Goal: Task Accomplishment & Management: Complete application form

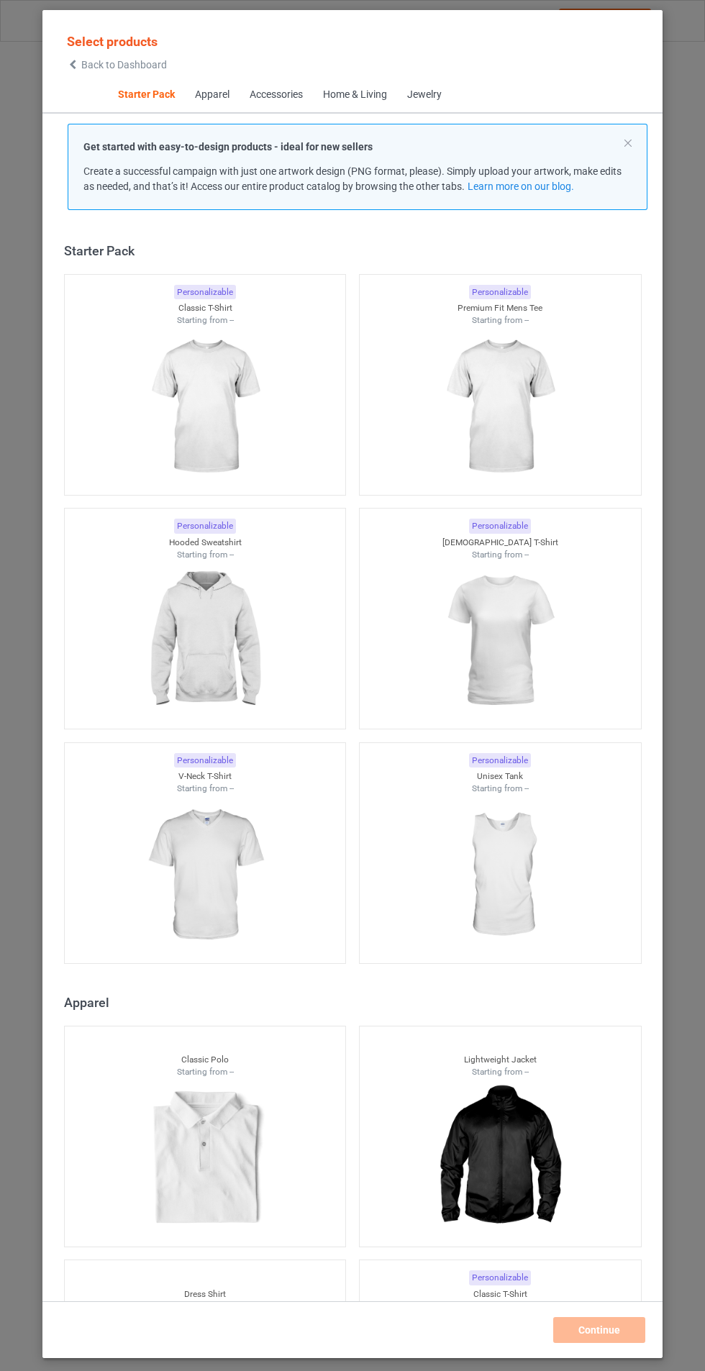
click at [586, 396] on div at bounding box center [500, 407] width 281 height 161
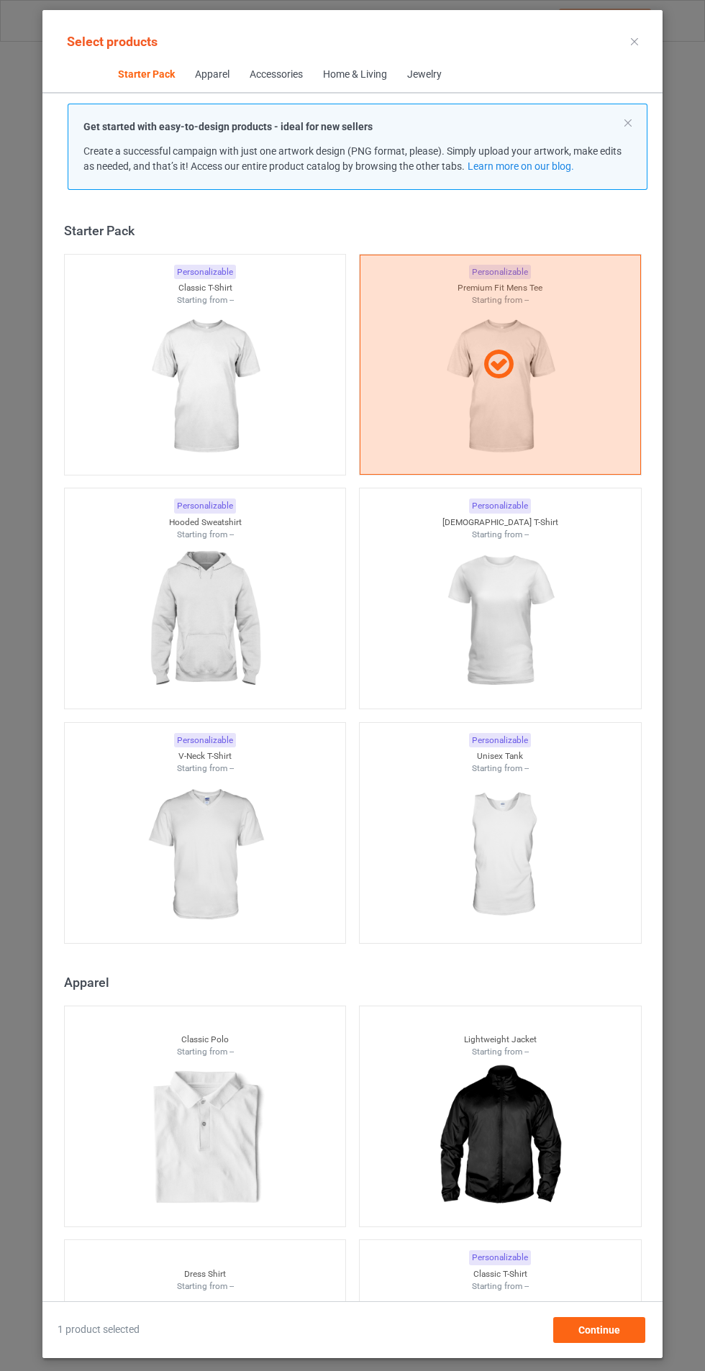
scroll to position [18, 0]
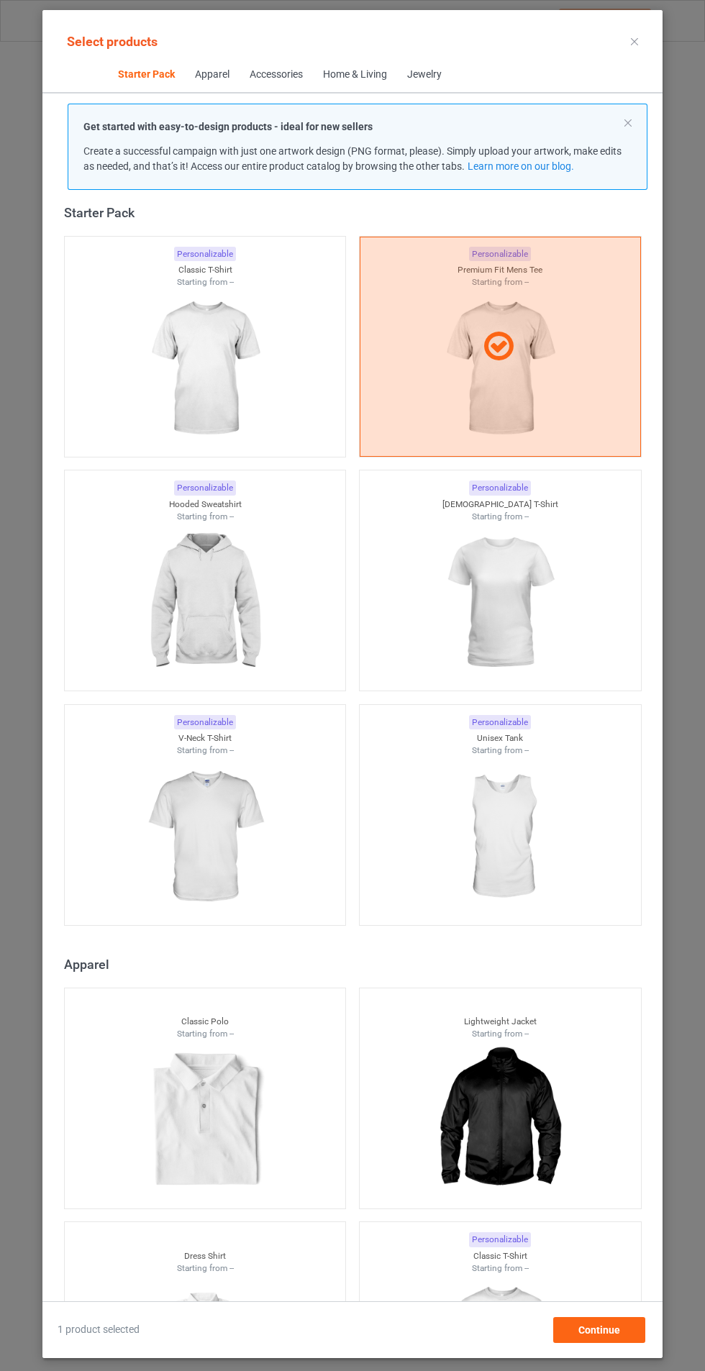
click at [234, 421] on img at bounding box center [204, 369] width 129 height 161
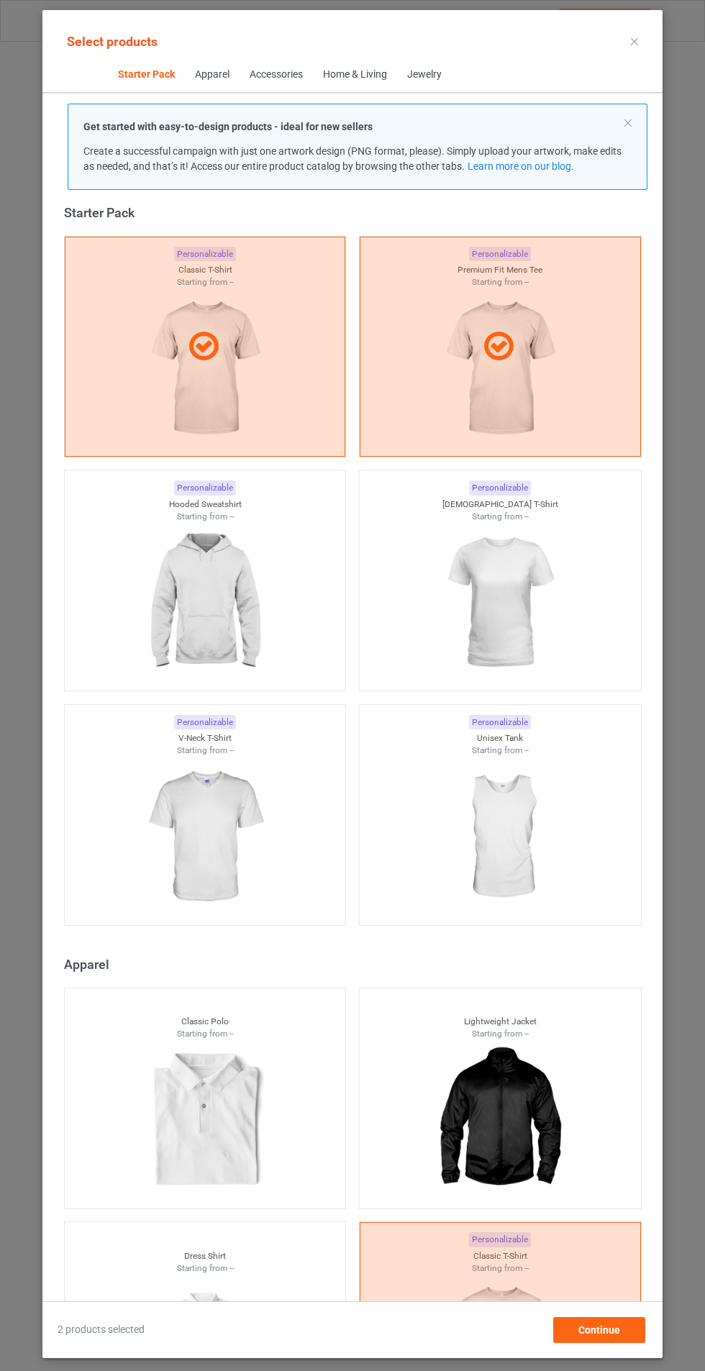
click at [518, 614] on img at bounding box center [499, 602] width 129 height 161
click at [258, 620] on img at bounding box center [204, 602] width 129 height 161
click at [238, 812] on img at bounding box center [204, 837] width 129 height 161
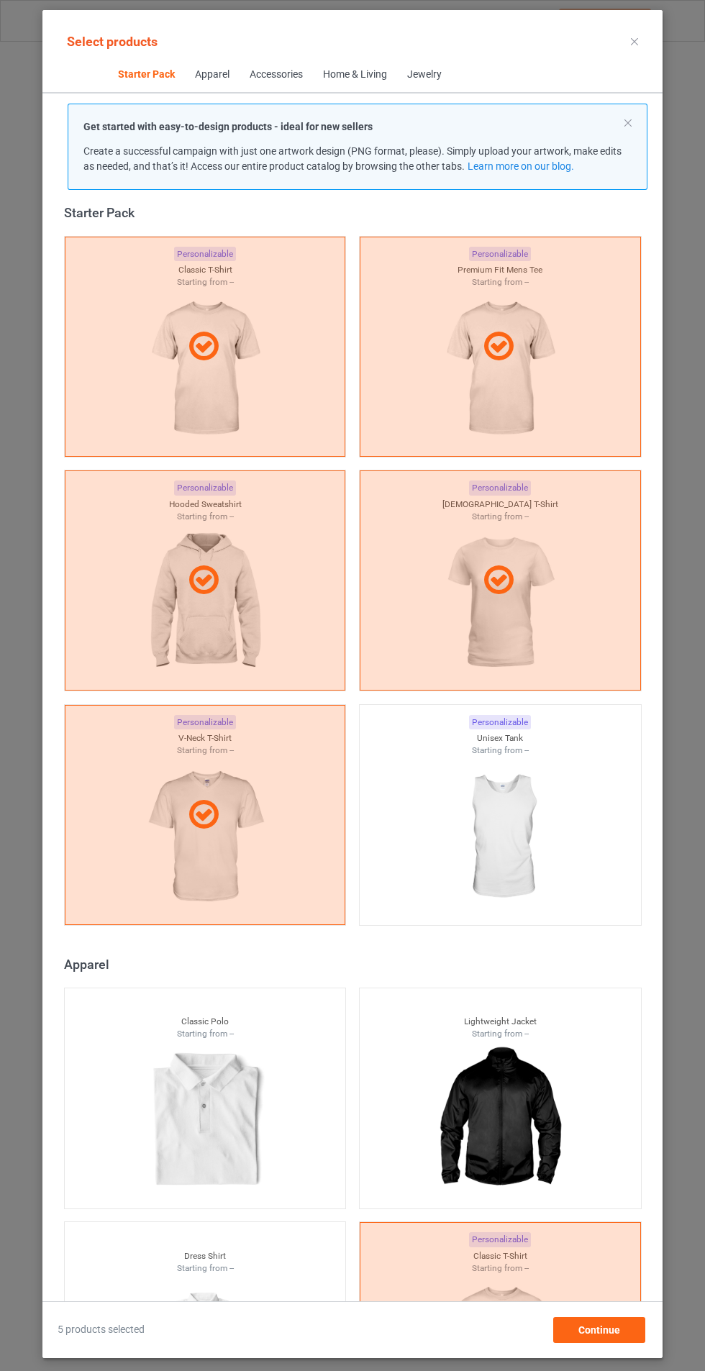
click at [495, 796] on img at bounding box center [499, 837] width 129 height 161
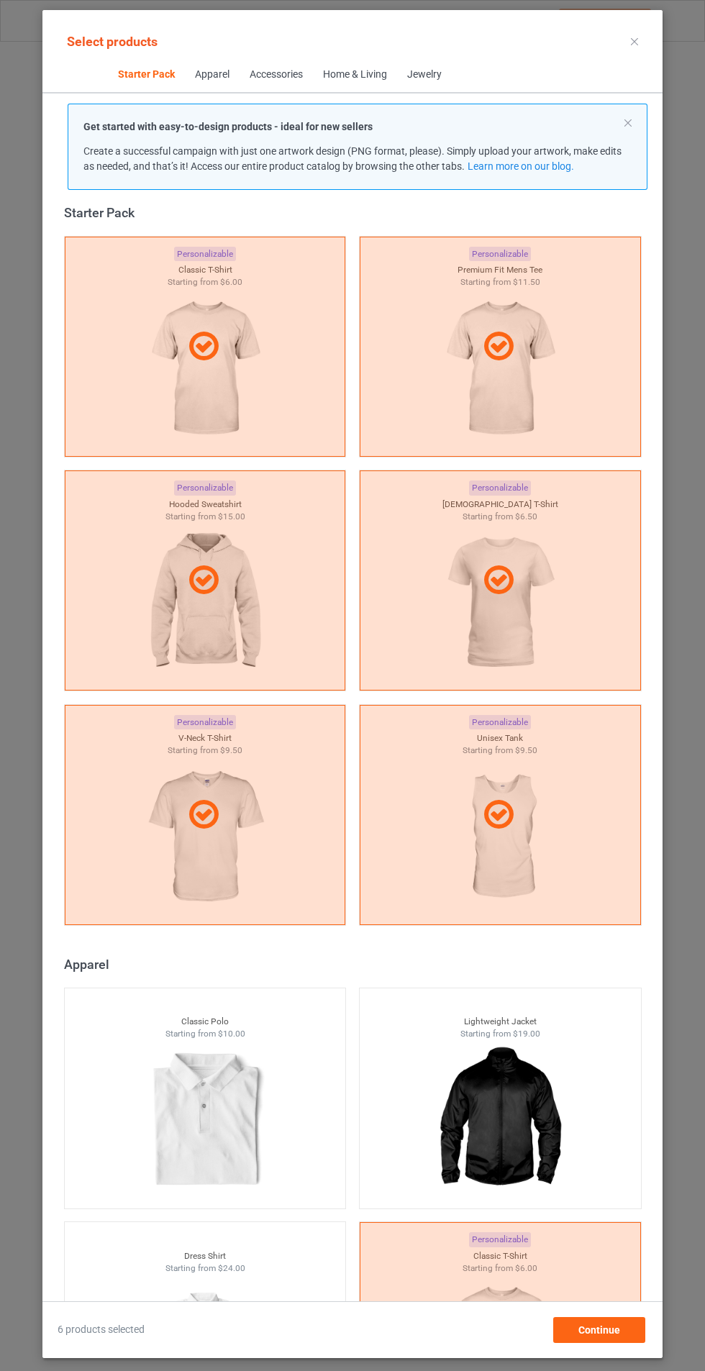
click at [505, 798] on icon at bounding box center [498, 815] width 40 height 35
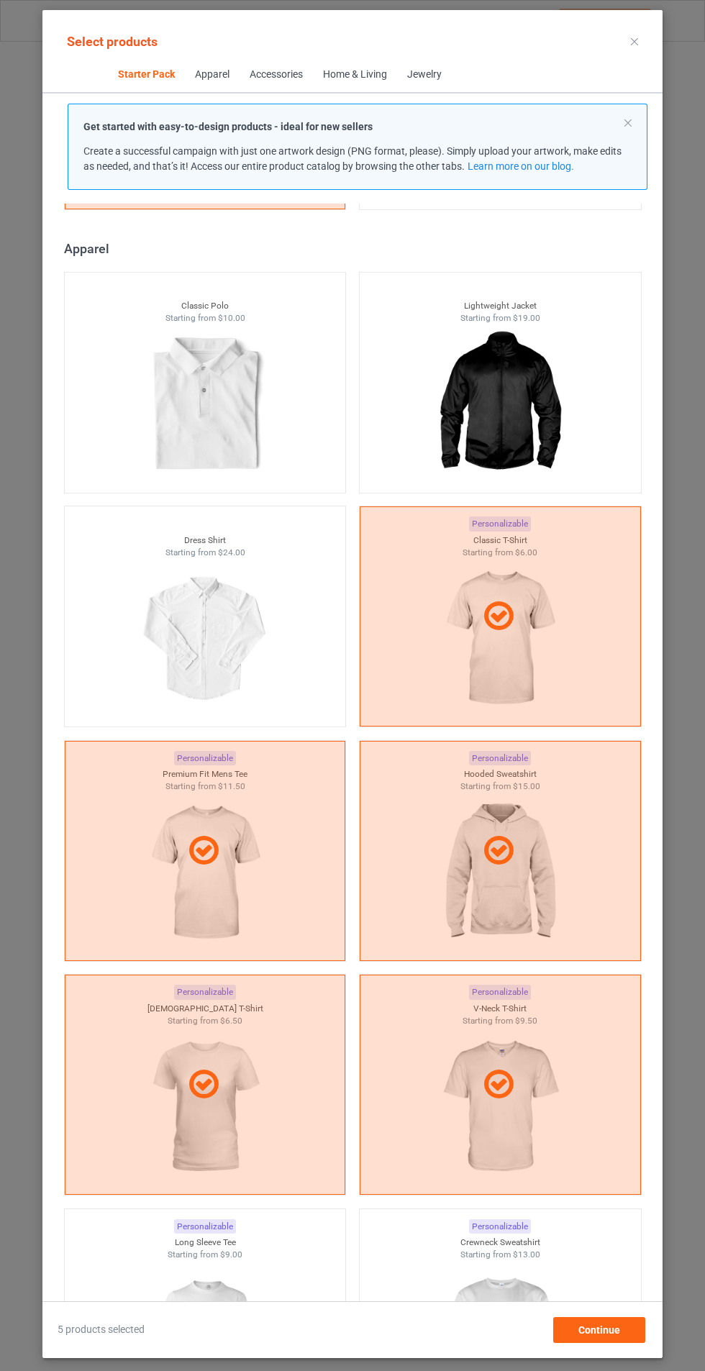
scroll to position [755, 0]
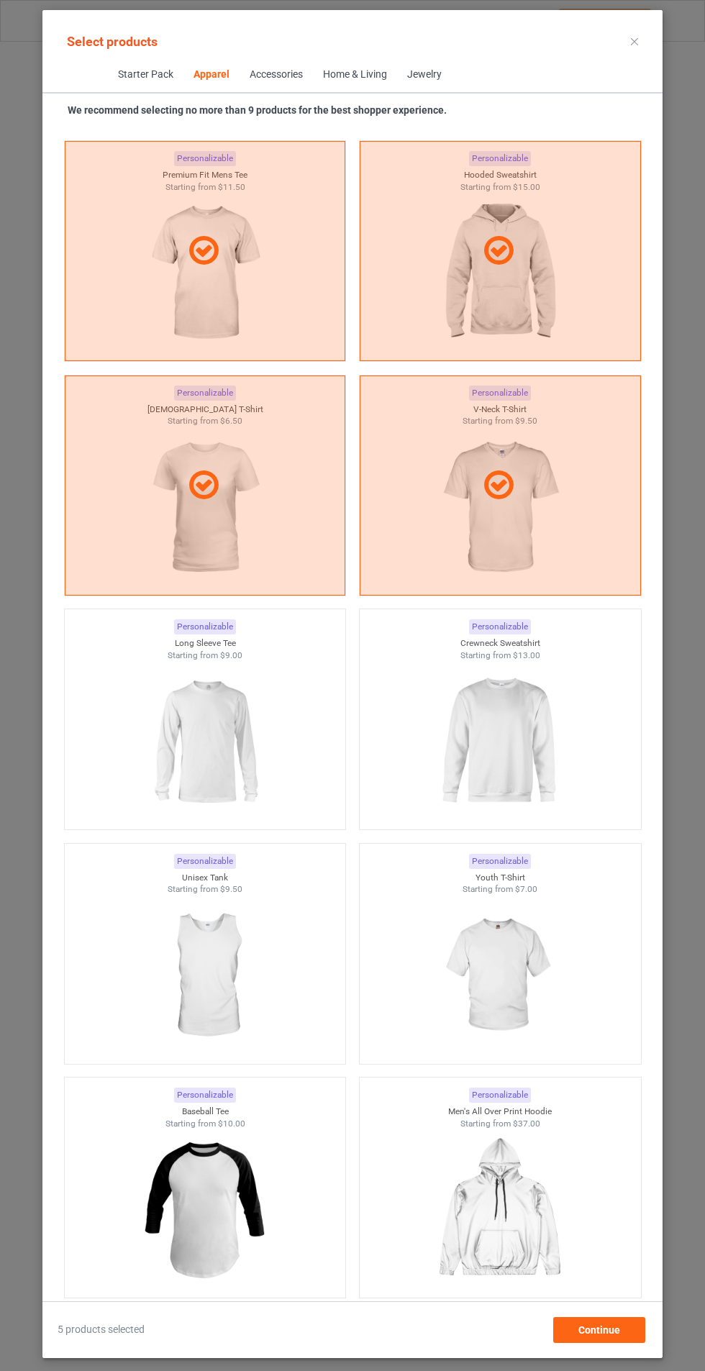
scroll to position [1269, 0]
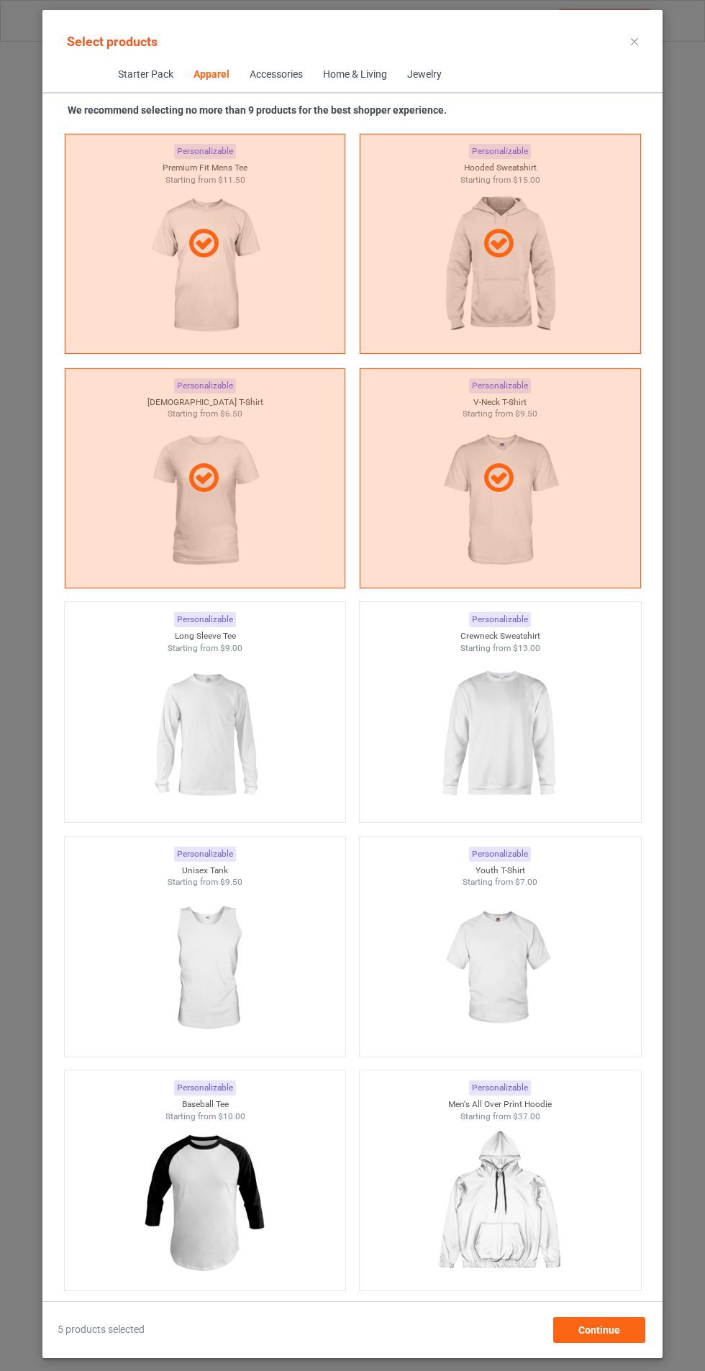
click at [525, 961] on img at bounding box center [499, 969] width 129 height 161
click at [516, 706] on img at bounding box center [499, 734] width 129 height 161
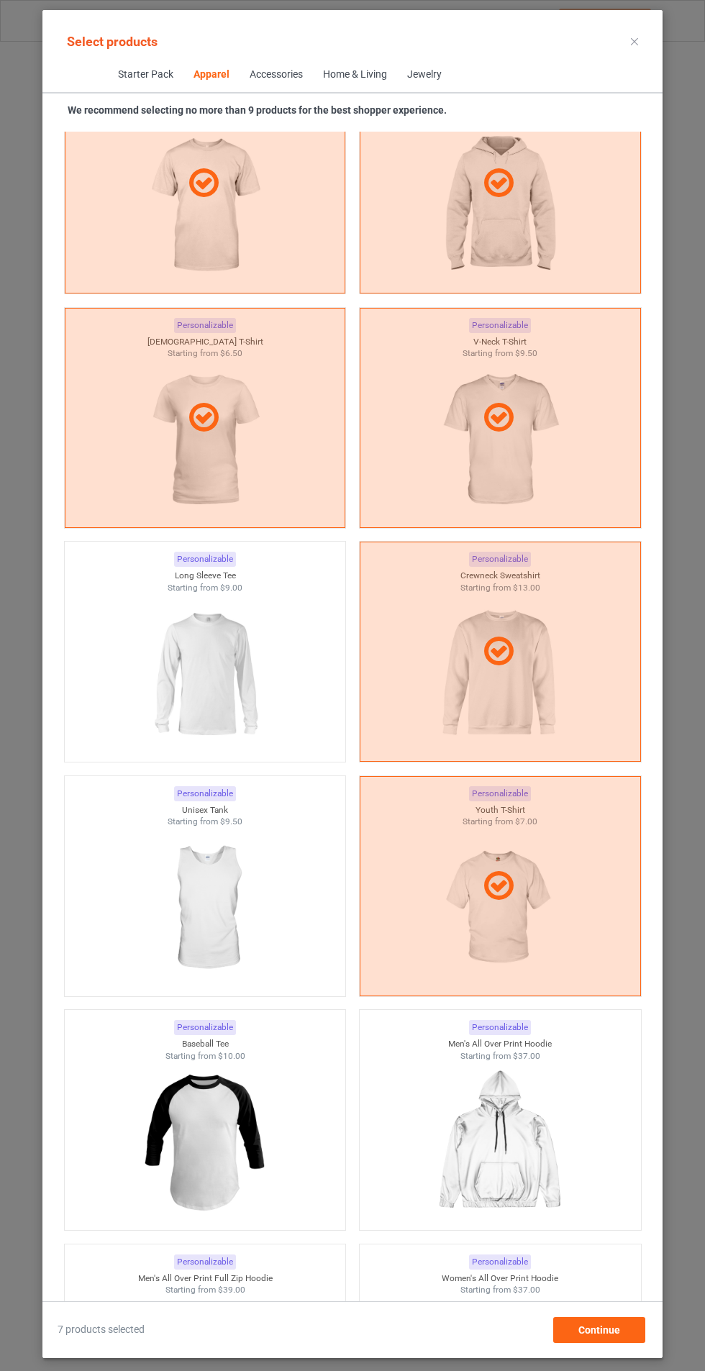
scroll to position [823, 0]
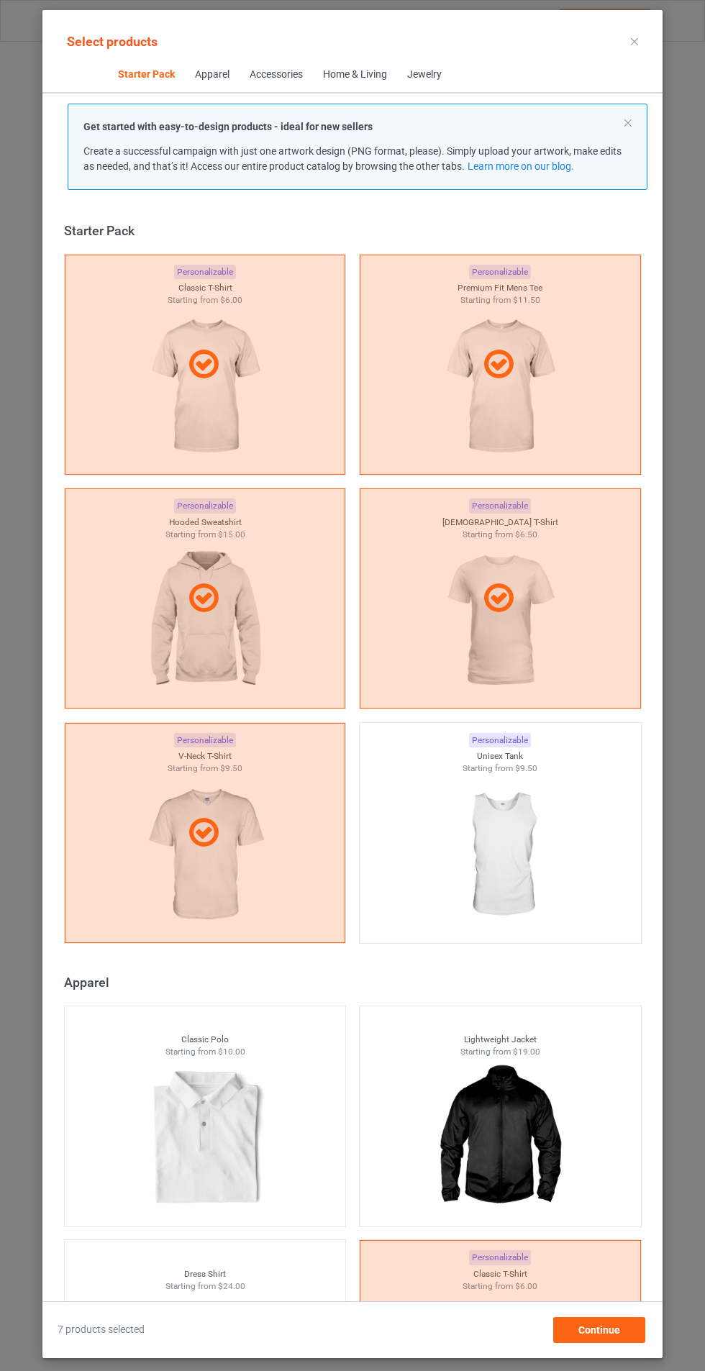
scroll to position [591, 0]
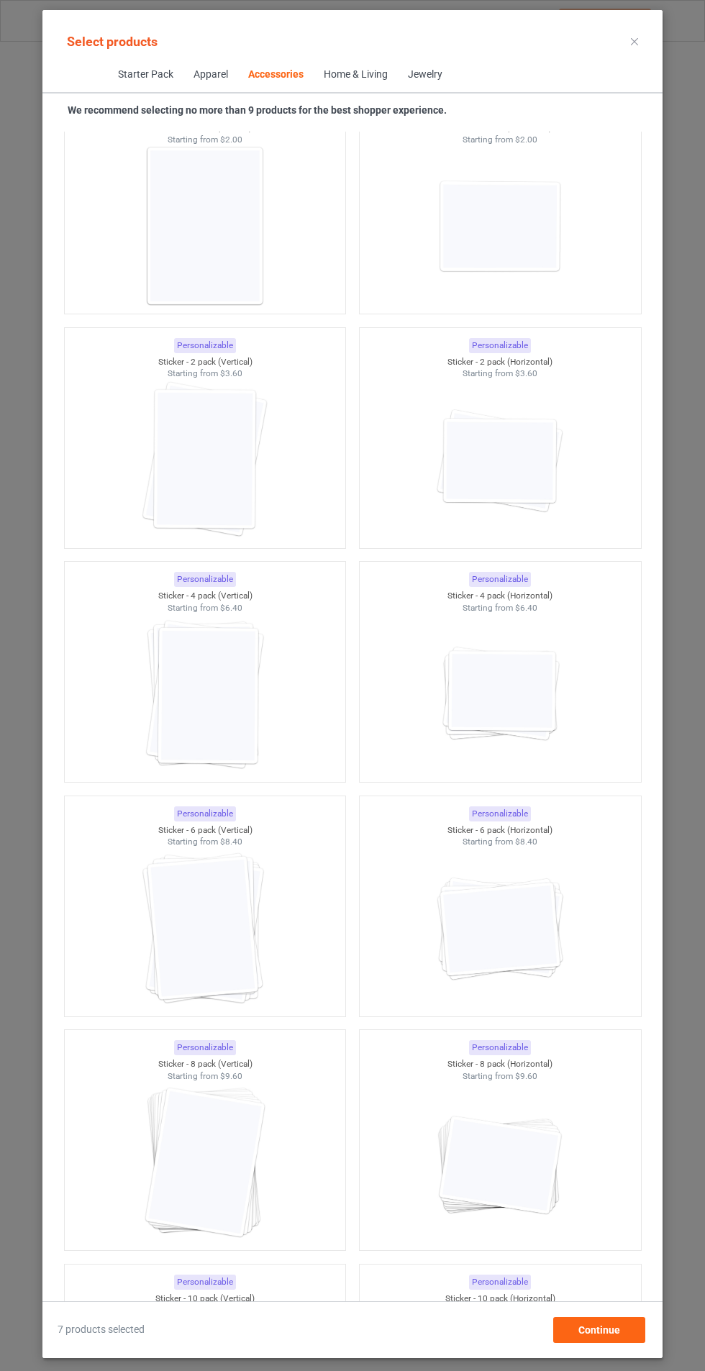
scroll to position [12665, 0]
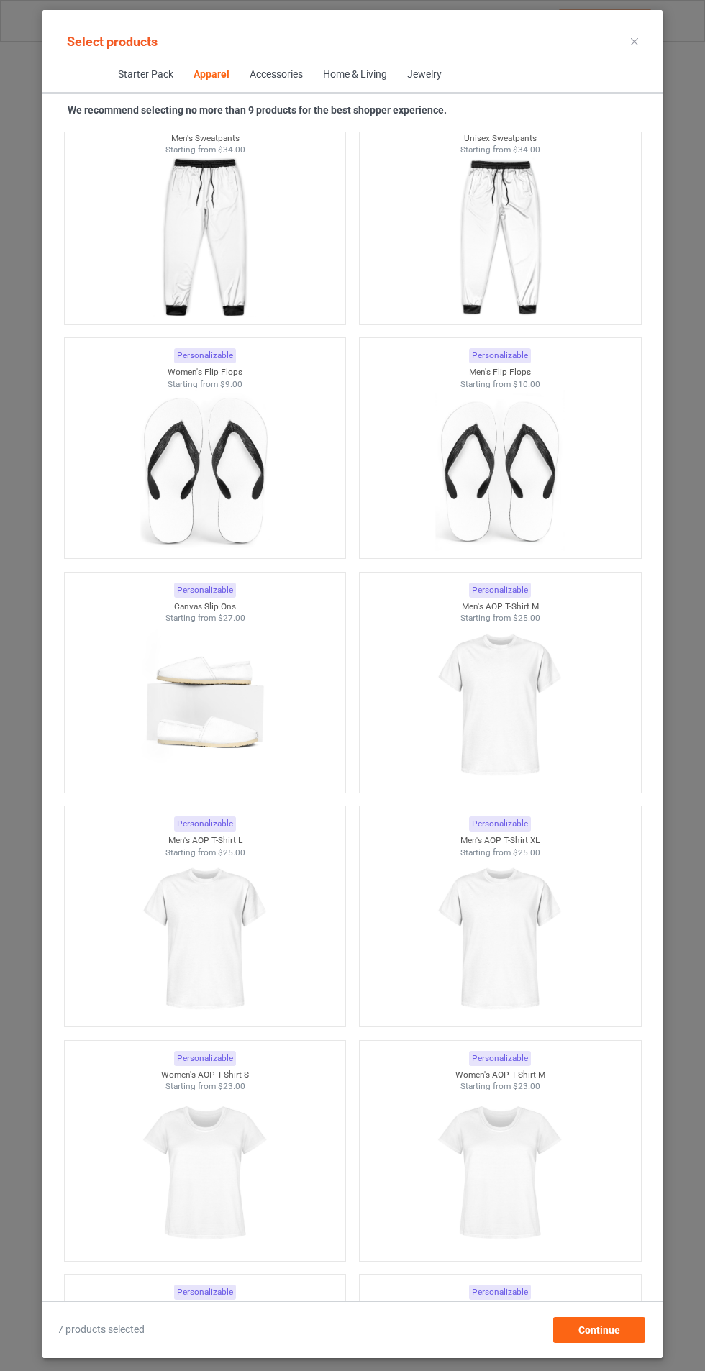
scroll to position [1707, 0]
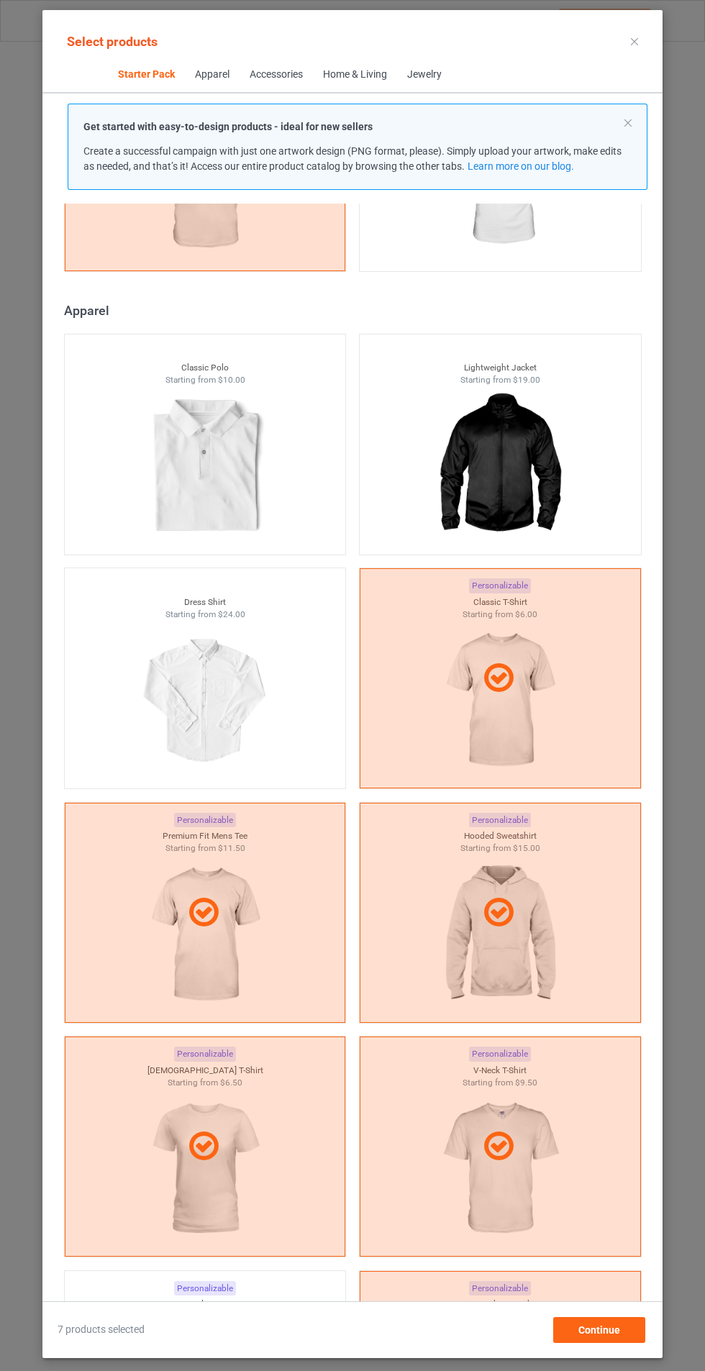
scroll to position [704, 0]
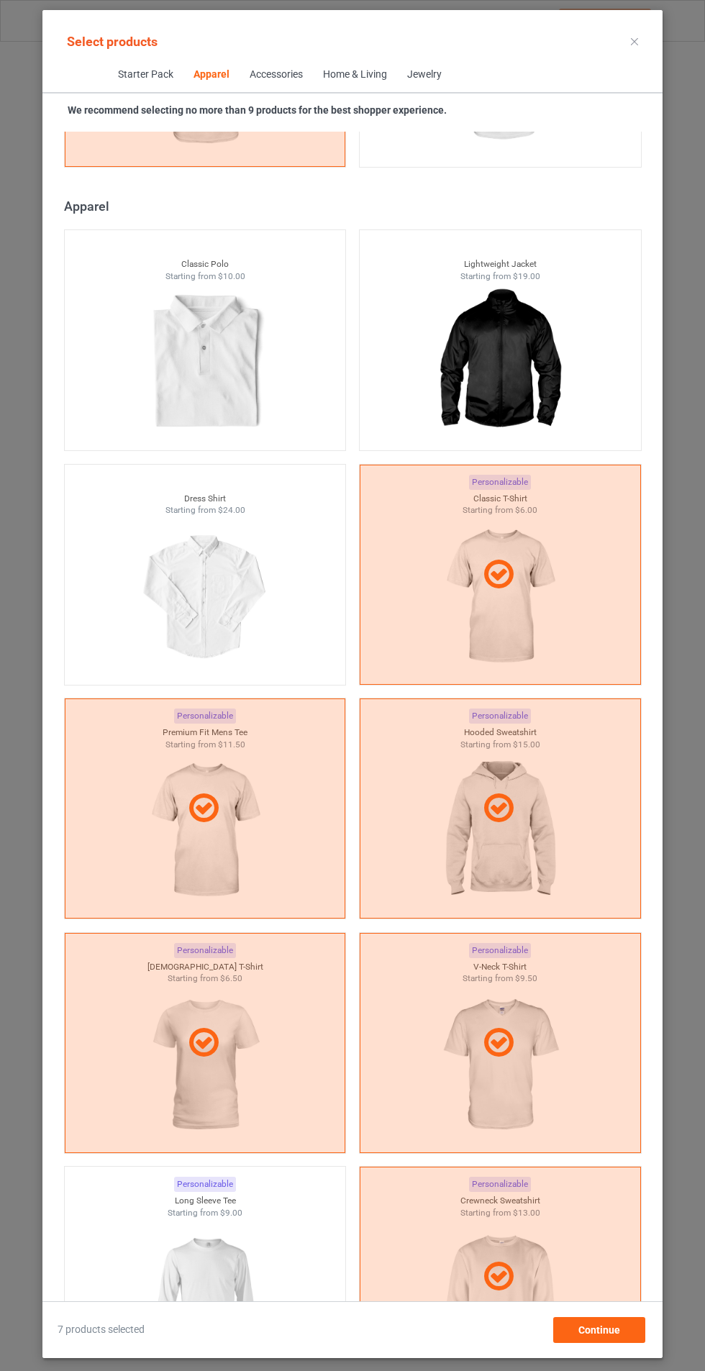
click at [425, 76] on div "Jewelry" at bounding box center [424, 75] width 35 height 14
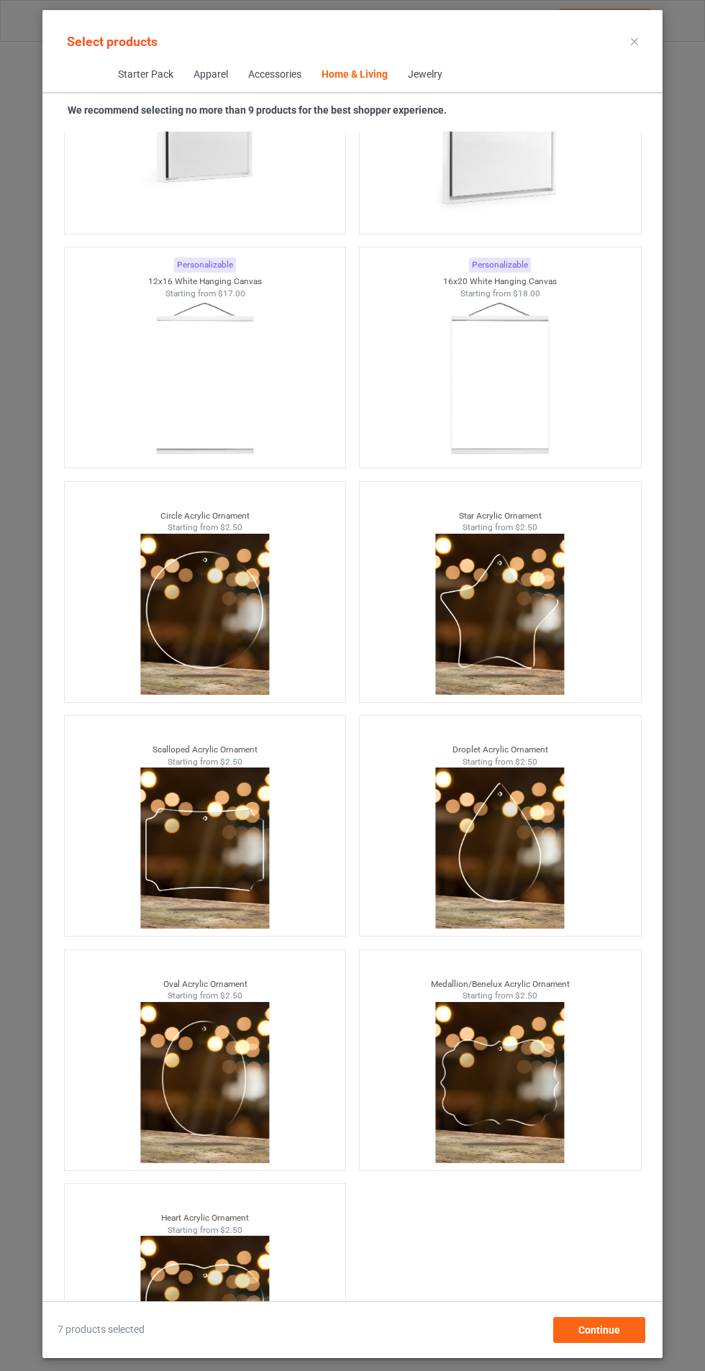
scroll to position [106, 0]
click at [618, 1328] on span "Continue" at bounding box center [600, 1331] width 42 height 12
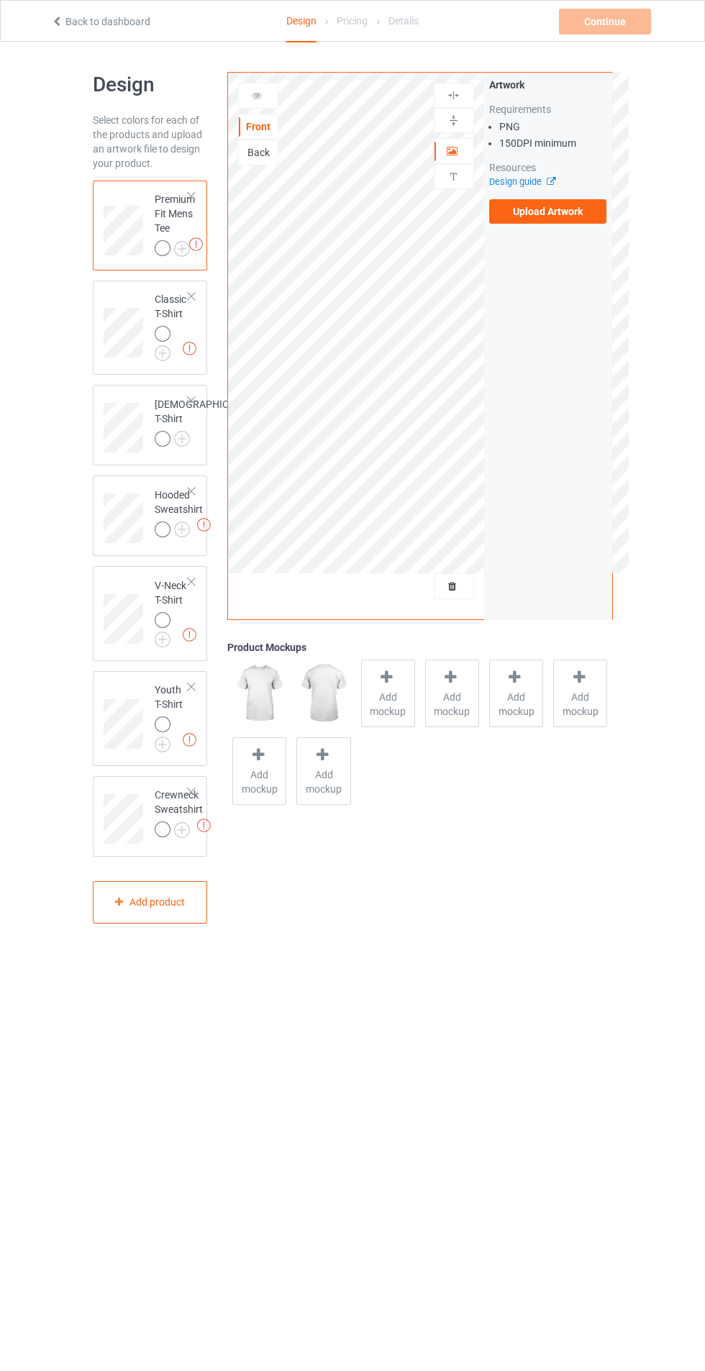
click at [571, 210] on label "Upload Artwork" at bounding box center [548, 211] width 118 height 24
click at [0, 0] on input "Upload Artwork" at bounding box center [0, 0] width 0 height 0
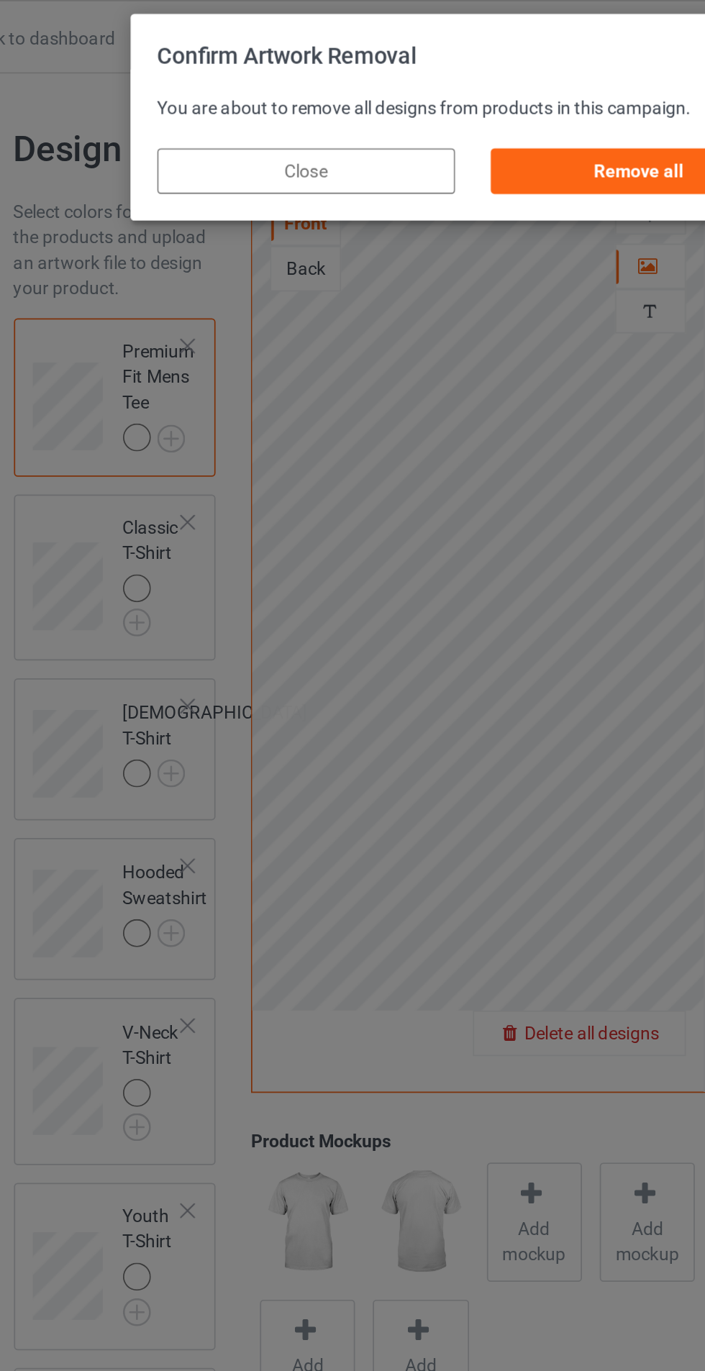
click at [452, 92] on div "Remove all" at bounding box center [447, 97] width 169 height 26
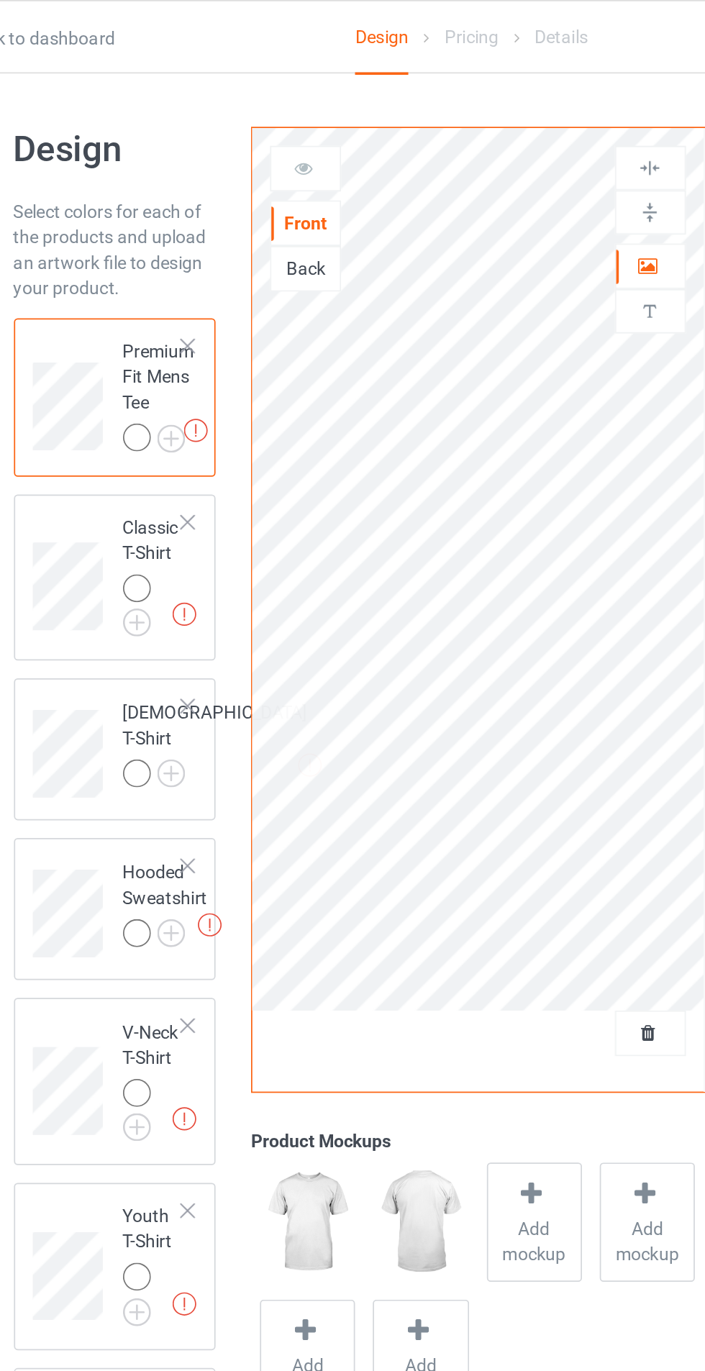
click at [0, 0] on img at bounding box center [0, 0] width 0 height 0
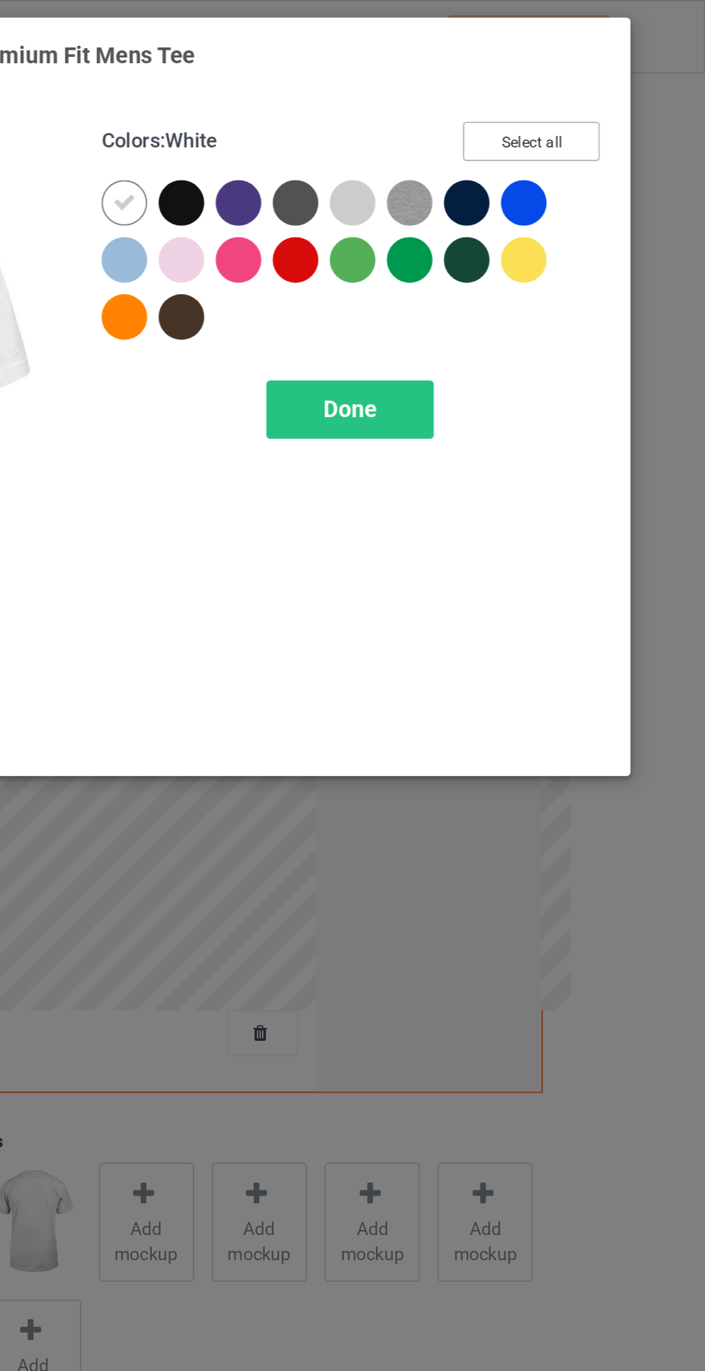
click at [630, 81] on button "Select all" at bounding box center [607, 80] width 78 height 22
click at [535, 233] on div "Done" at bounding box center [503, 232] width 95 height 33
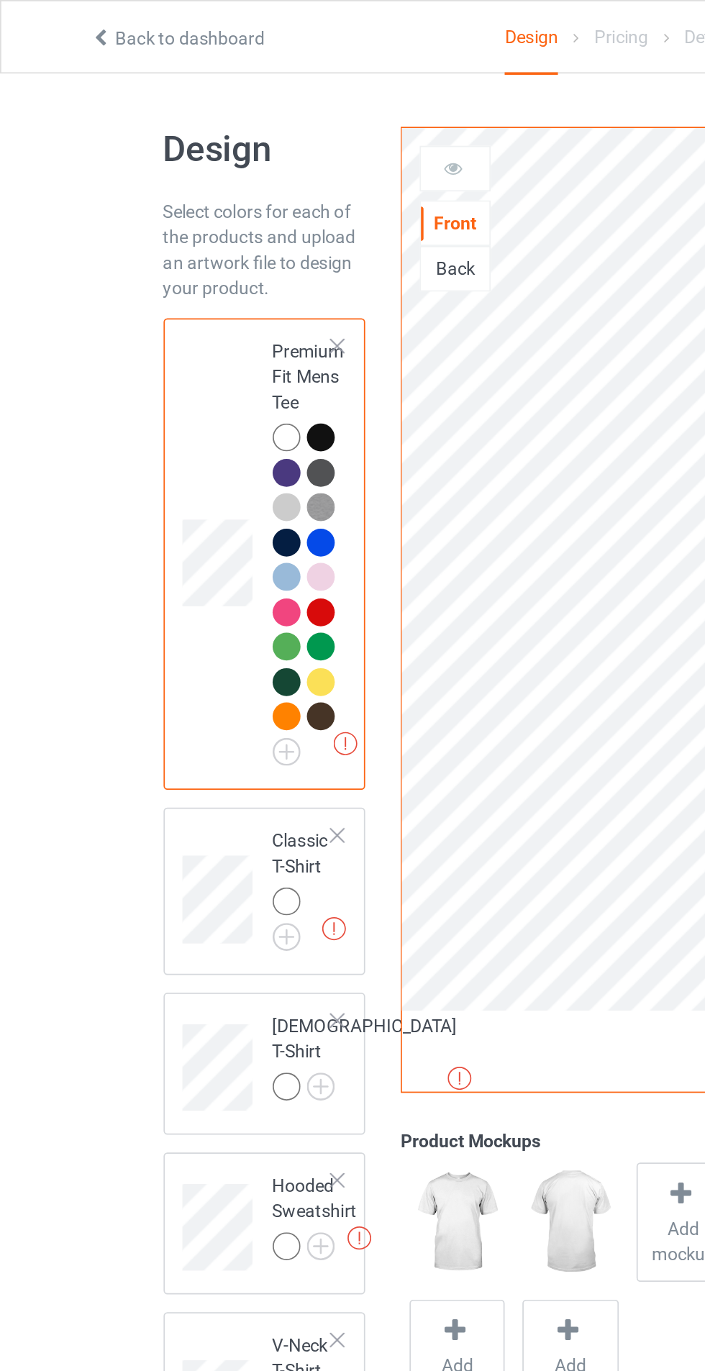
click at [0, 0] on img at bounding box center [0, 0] width 0 height 0
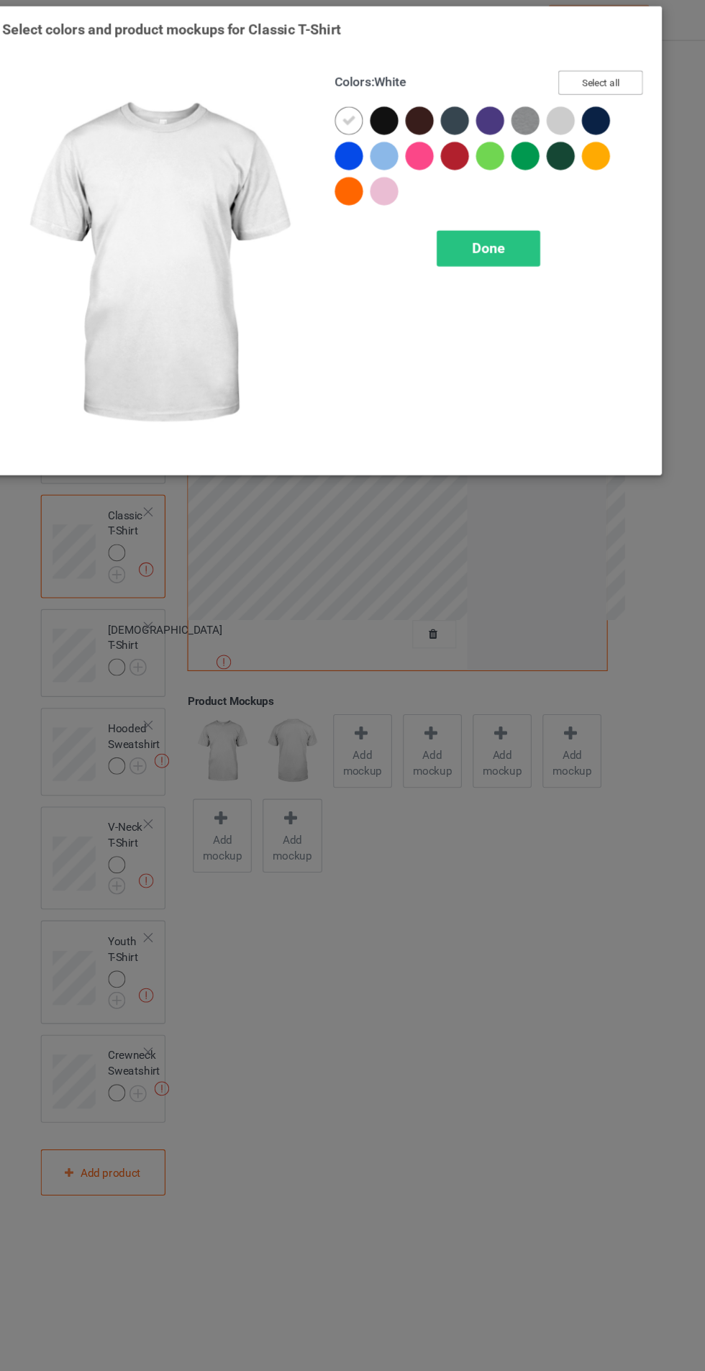
click at [615, 81] on button "Select all" at bounding box center [607, 80] width 78 height 22
click at [510, 236] on span "Done" at bounding box center [504, 231] width 30 height 15
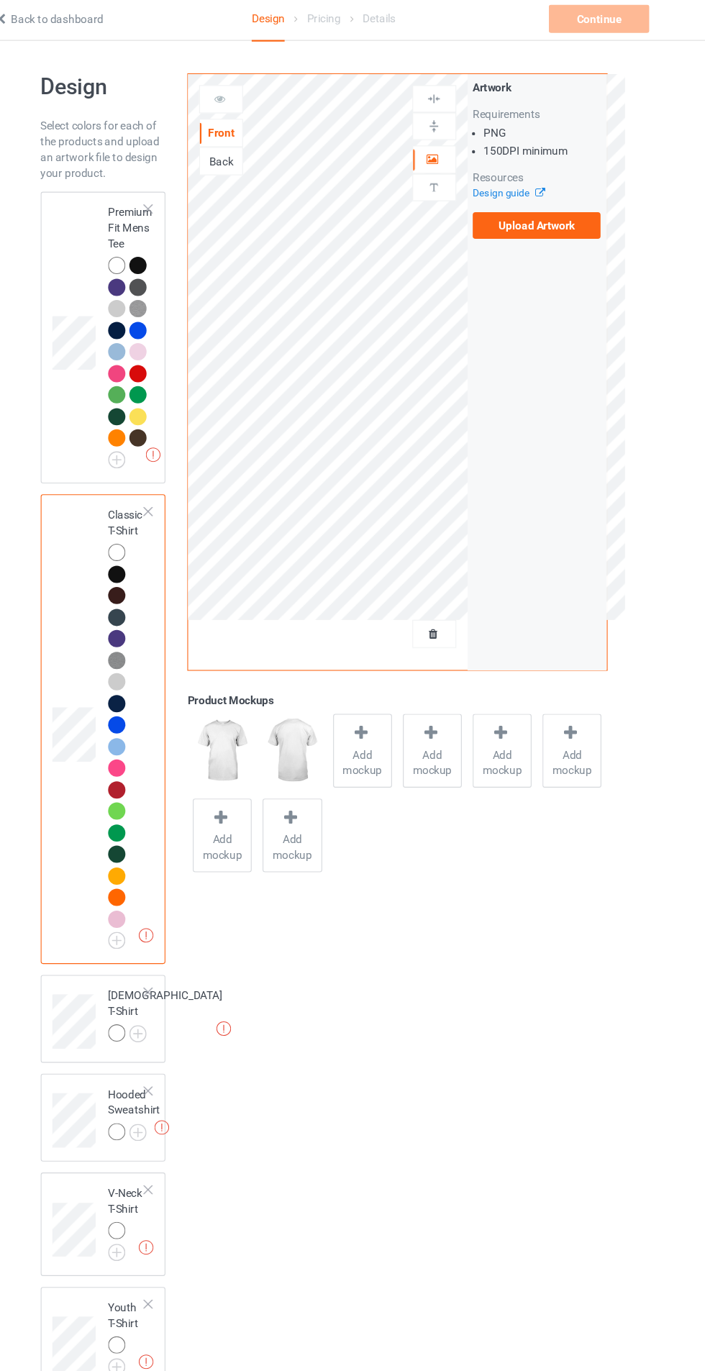
click at [160, 948] on div at bounding box center [163, 953] width 16 height 16
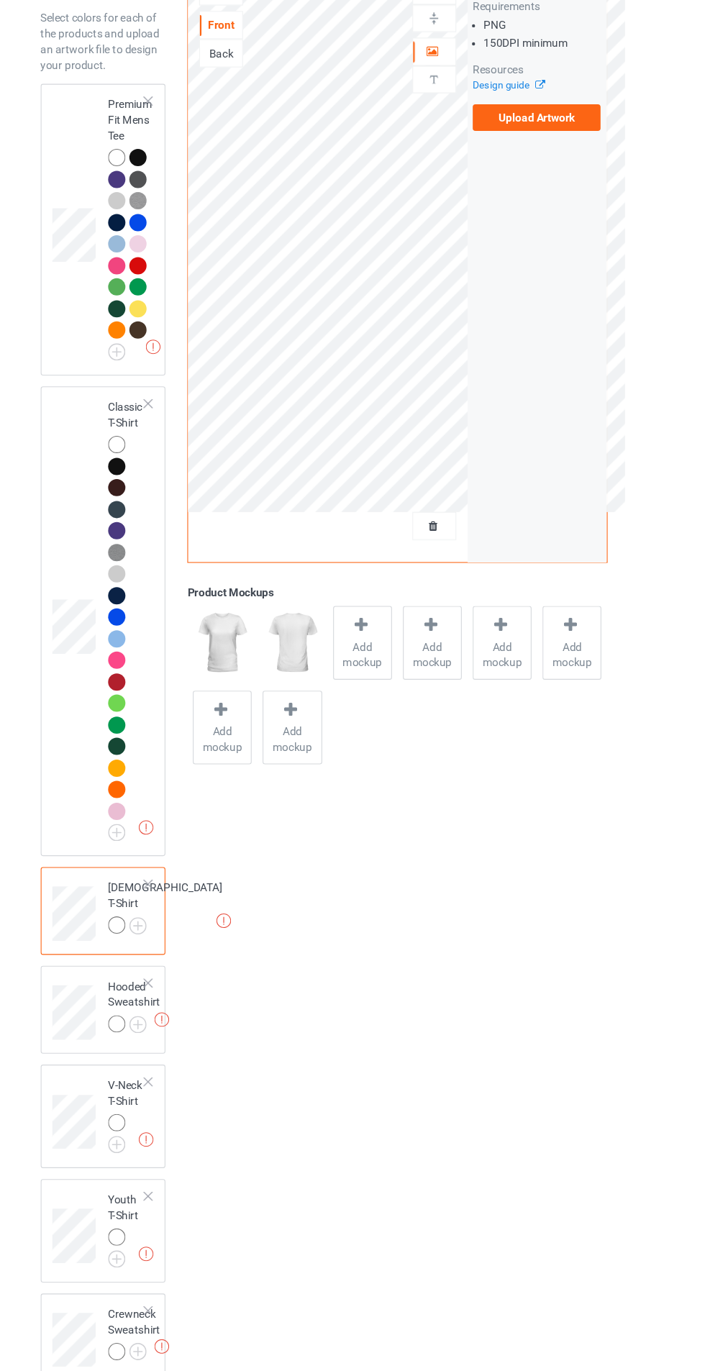
click at [165, 1010] on div "Missing artworks Hooded Sweatshirt" at bounding box center [150, 1030] width 115 height 81
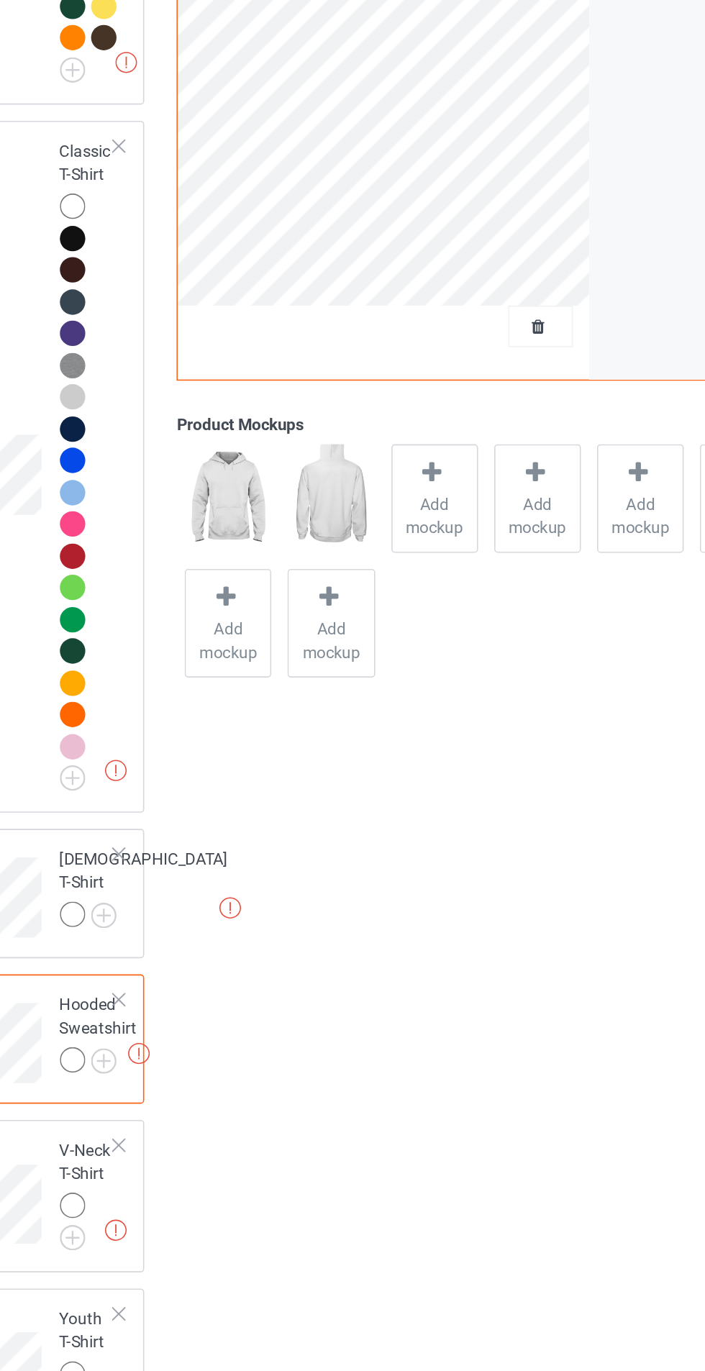
click at [0, 0] on img at bounding box center [0, 0] width 0 height 0
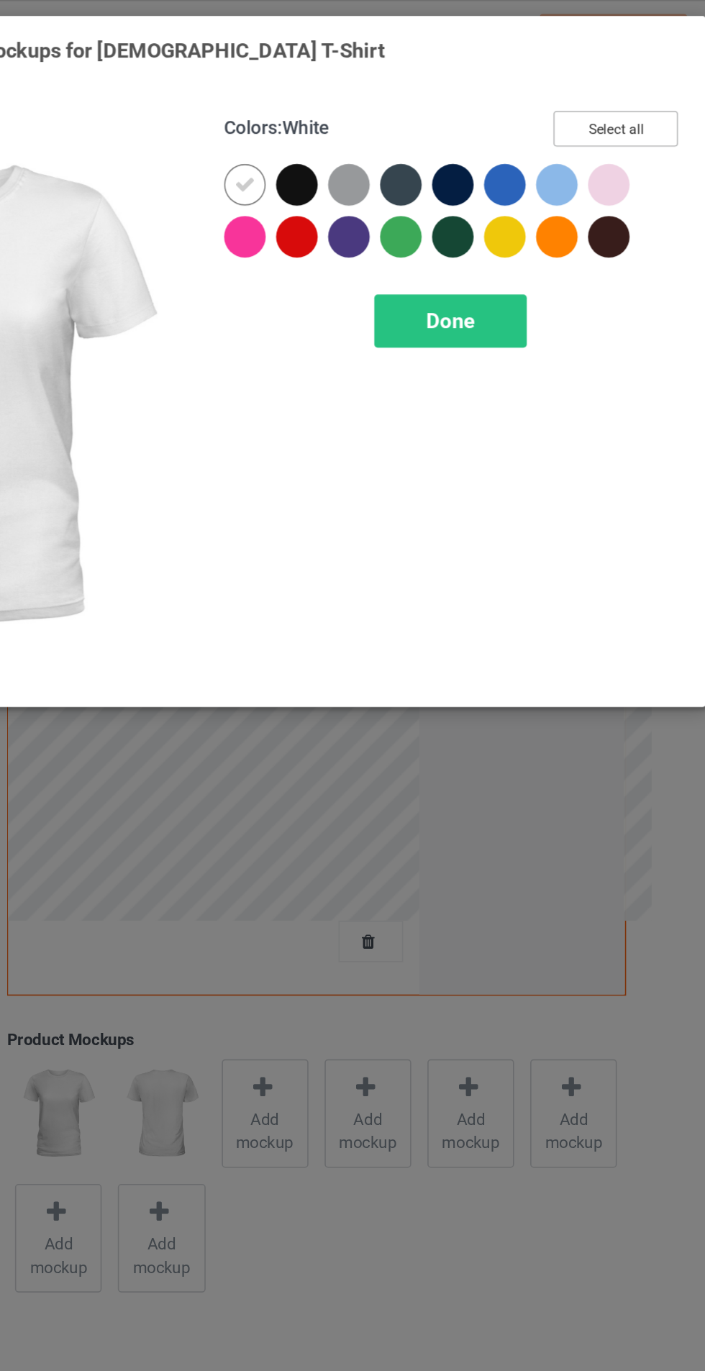
click at [619, 78] on button "Select all" at bounding box center [607, 80] width 78 height 22
click at [512, 199] on span "Done" at bounding box center [504, 199] width 30 height 15
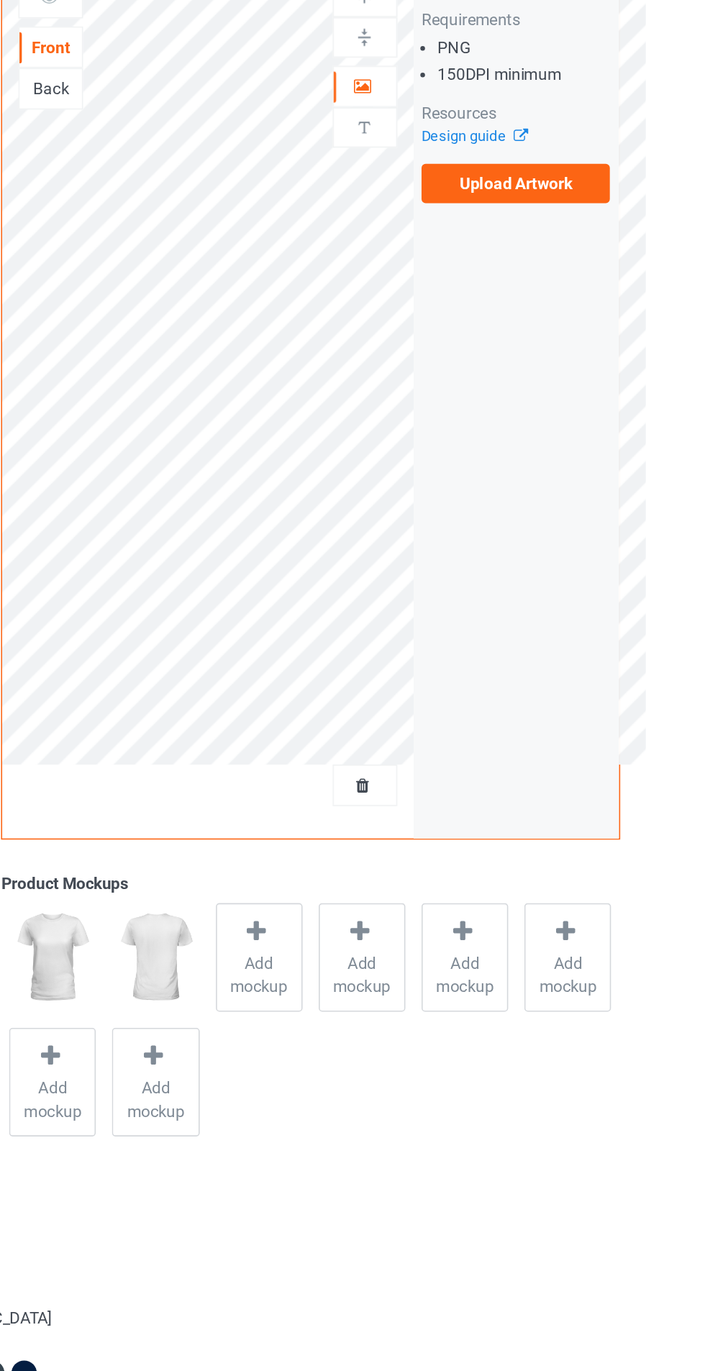
click at [569, 213] on label "Upload Artwork" at bounding box center [548, 211] width 118 height 24
click at [0, 0] on input "Upload Artwork" at bounding box center [0, 0] width 0 height 0
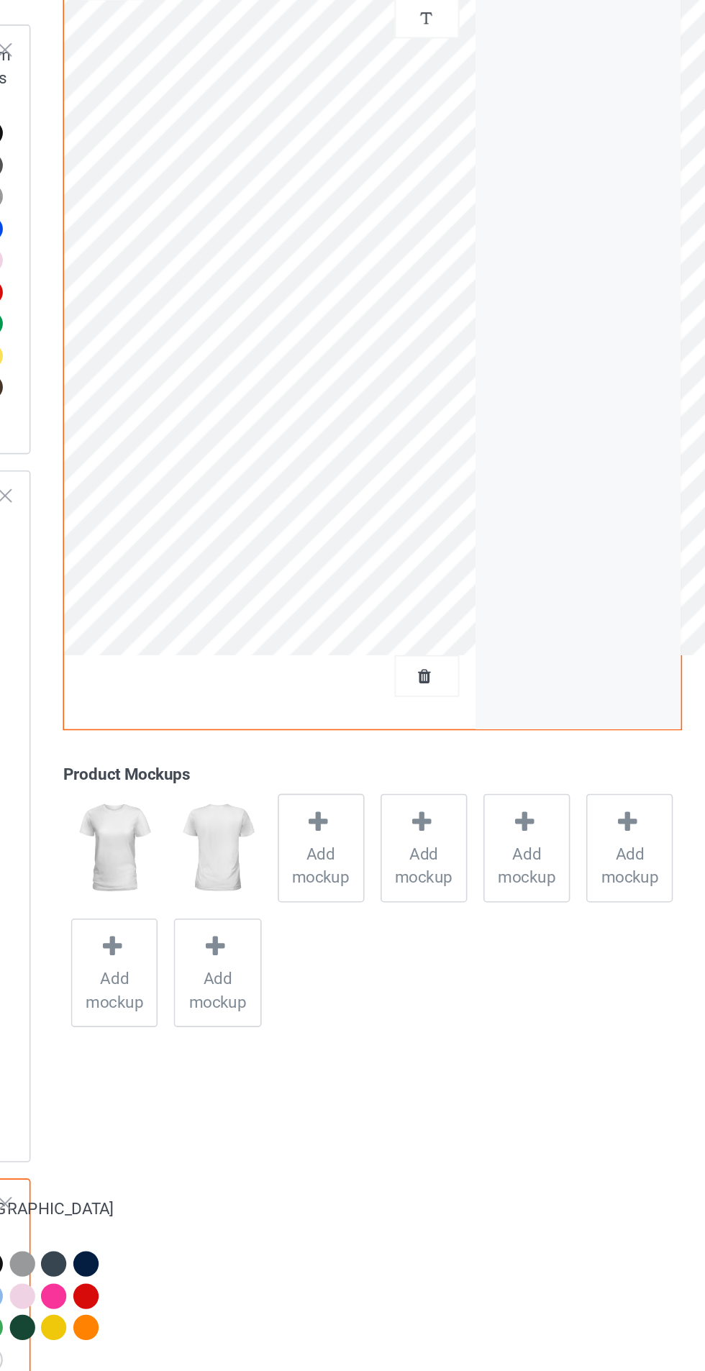
click at [455, 662] on div "Add mockup" at bounding box center [452, 694] width 54 height 68
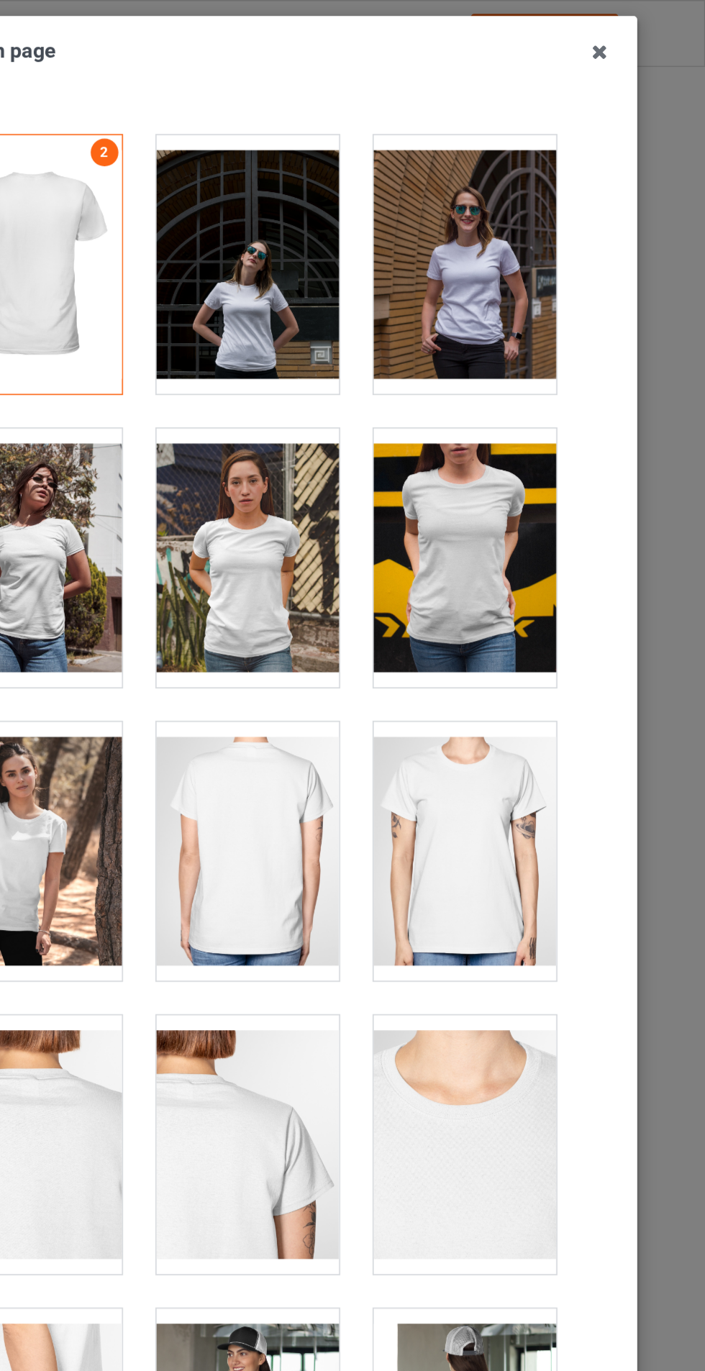
click at [638, 23] on icon at bounding box center [638, 32] width 23 height 23
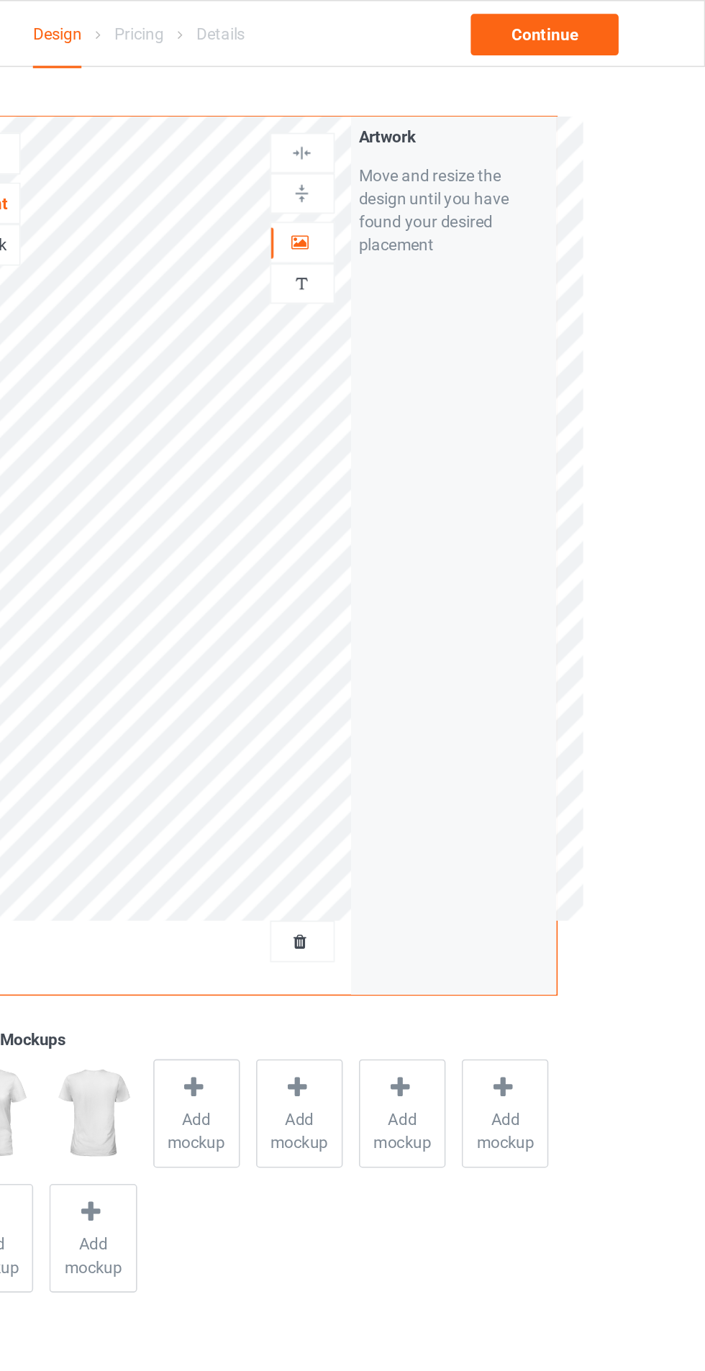
click at [453, 586] on icon at bounding box center [453, 584] width 12 height 10
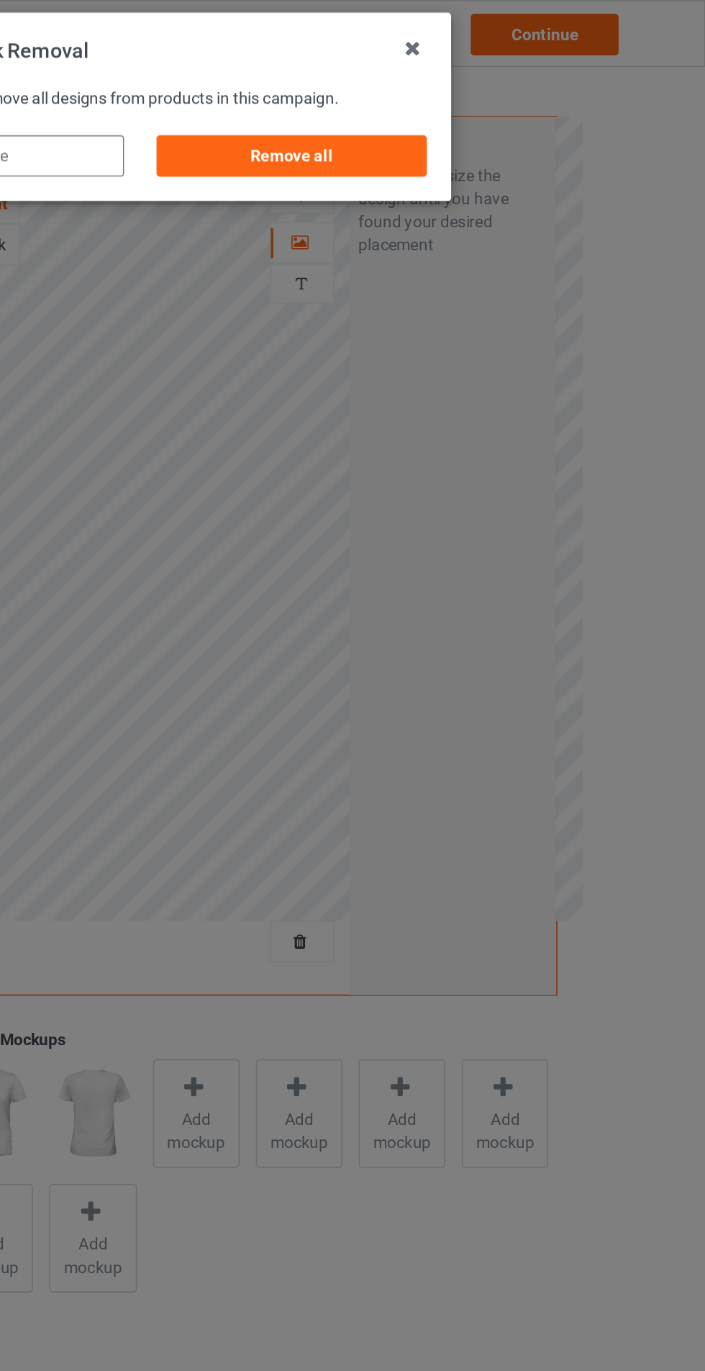
click at [502, 99] on div "Remove all" at bounding box center [447, 97] width 169 height 26
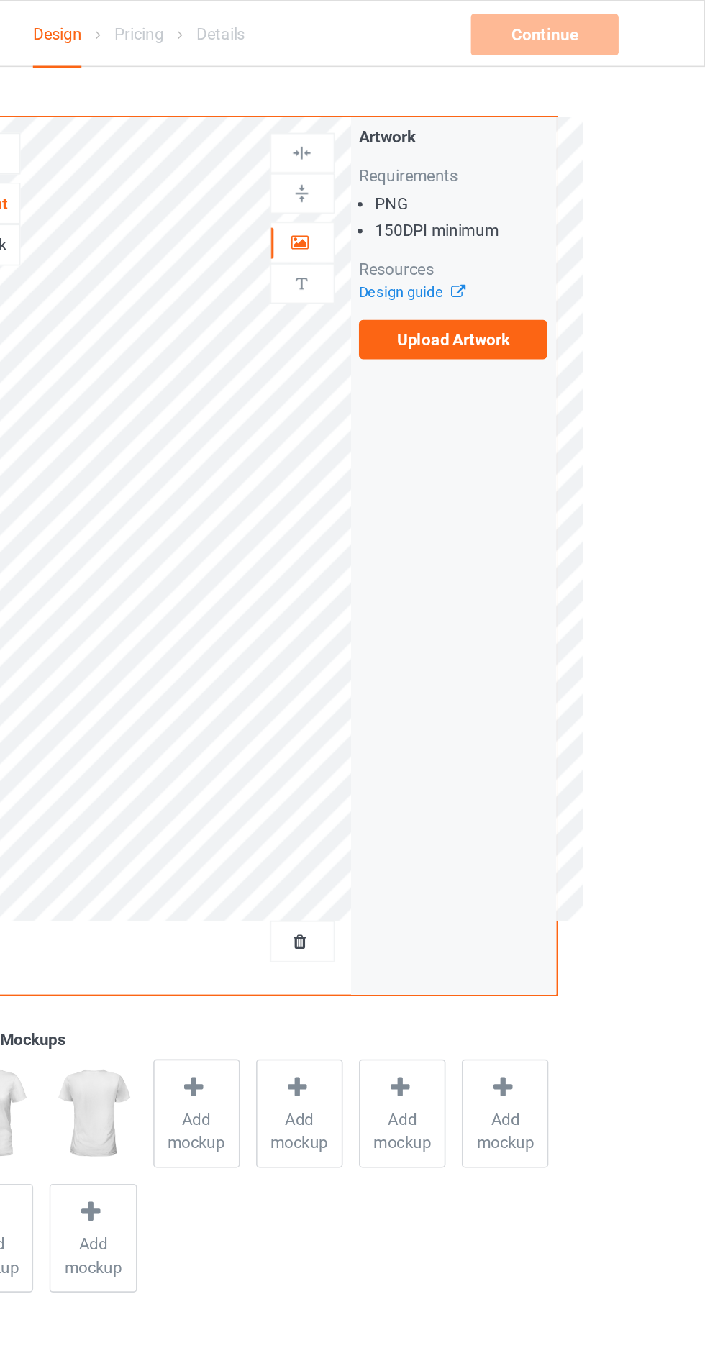
click at [569, 208] on label "Upload Artwork" at bounding box center [548, 211] width 118 height 24
click at [0, 0] on input "Upload Artwork" at bounding box center [0, 0] width 0 height 0
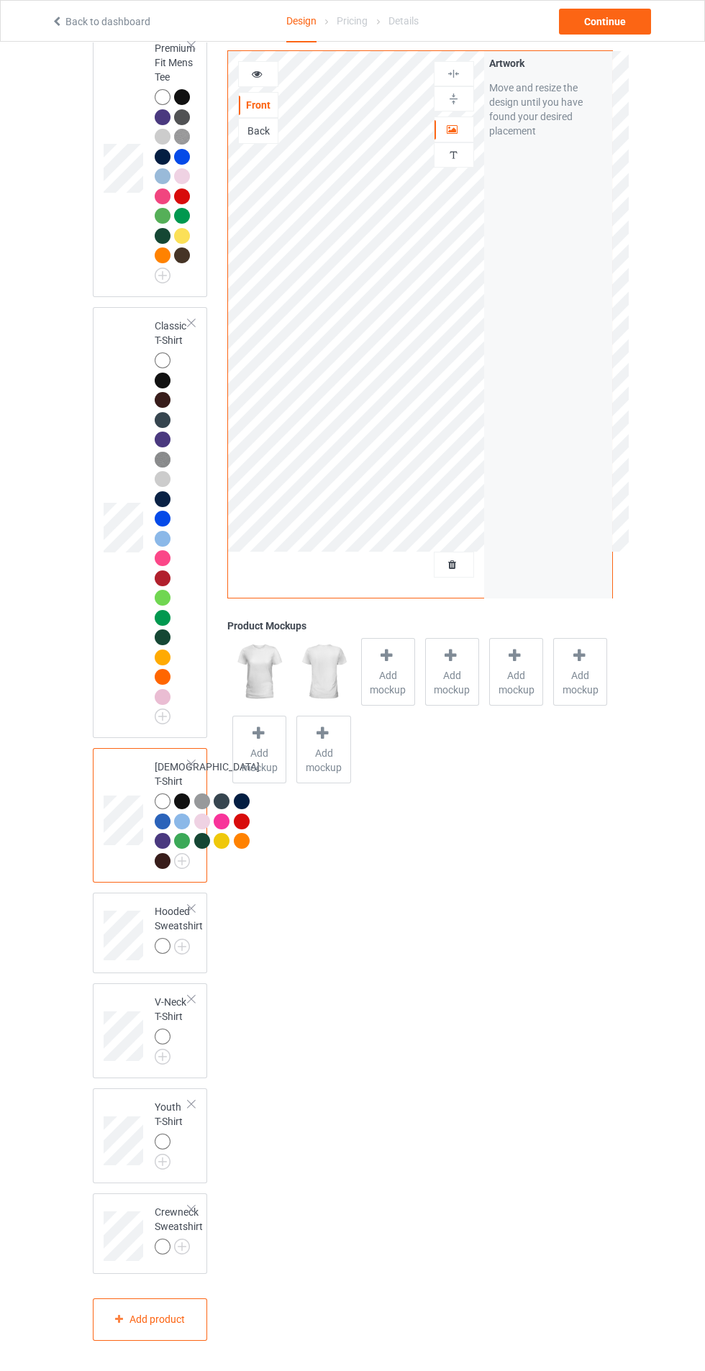
scroll to position [299, 0]
click at [0, 0] on img at bounding box center [0, 0] width 0 height 0
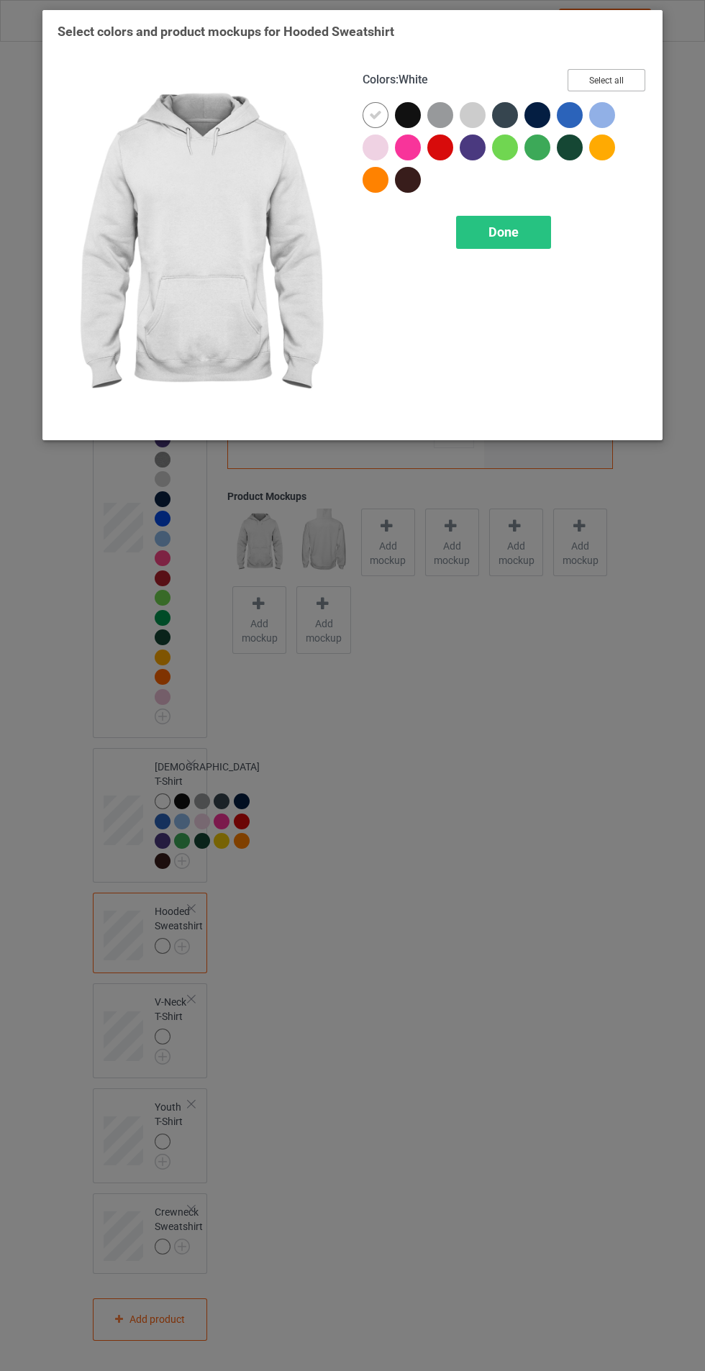
click at [617, 82] on button "Select all" at bounding box center [607, 80] width 78 height 22
click at [512, 229] on span "Done" at bounding box center [504, 231] width 30 height 15
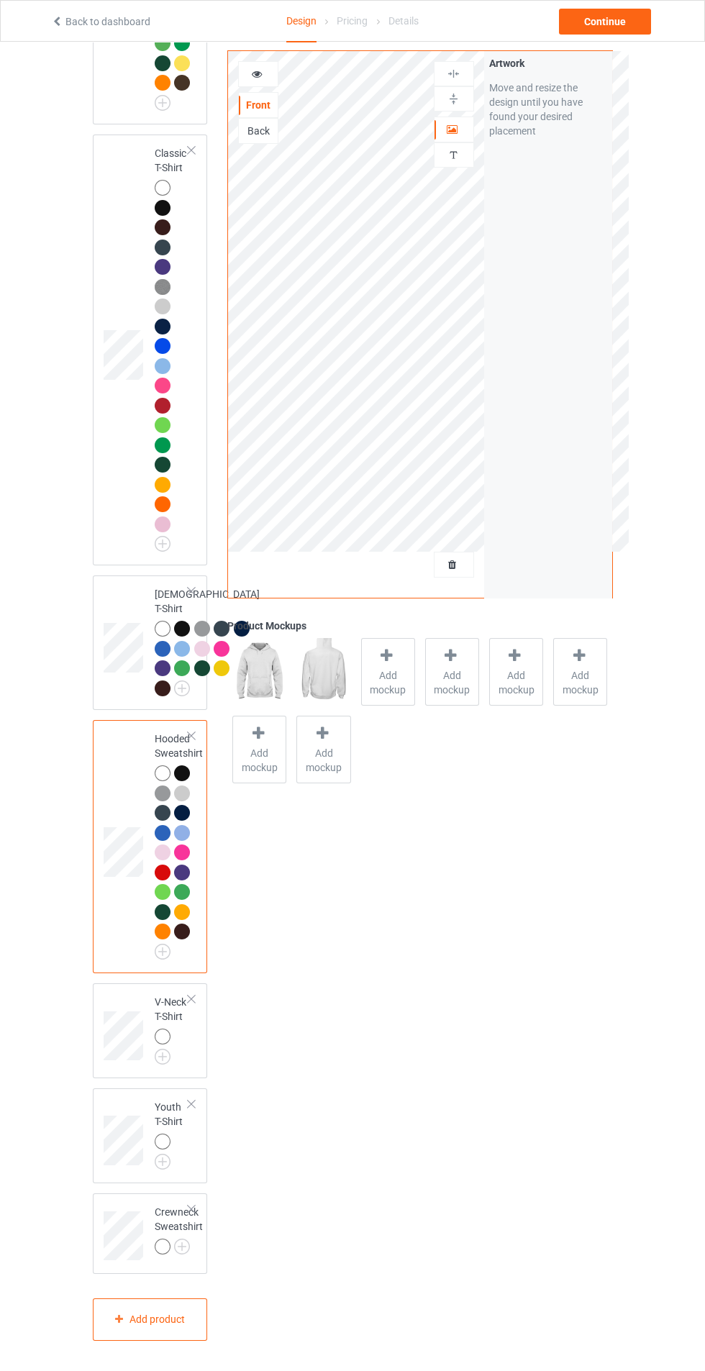
scroll to position [472, 0]
click at [0, 0] on img at bounding box center [0, 0] width 0 height 0
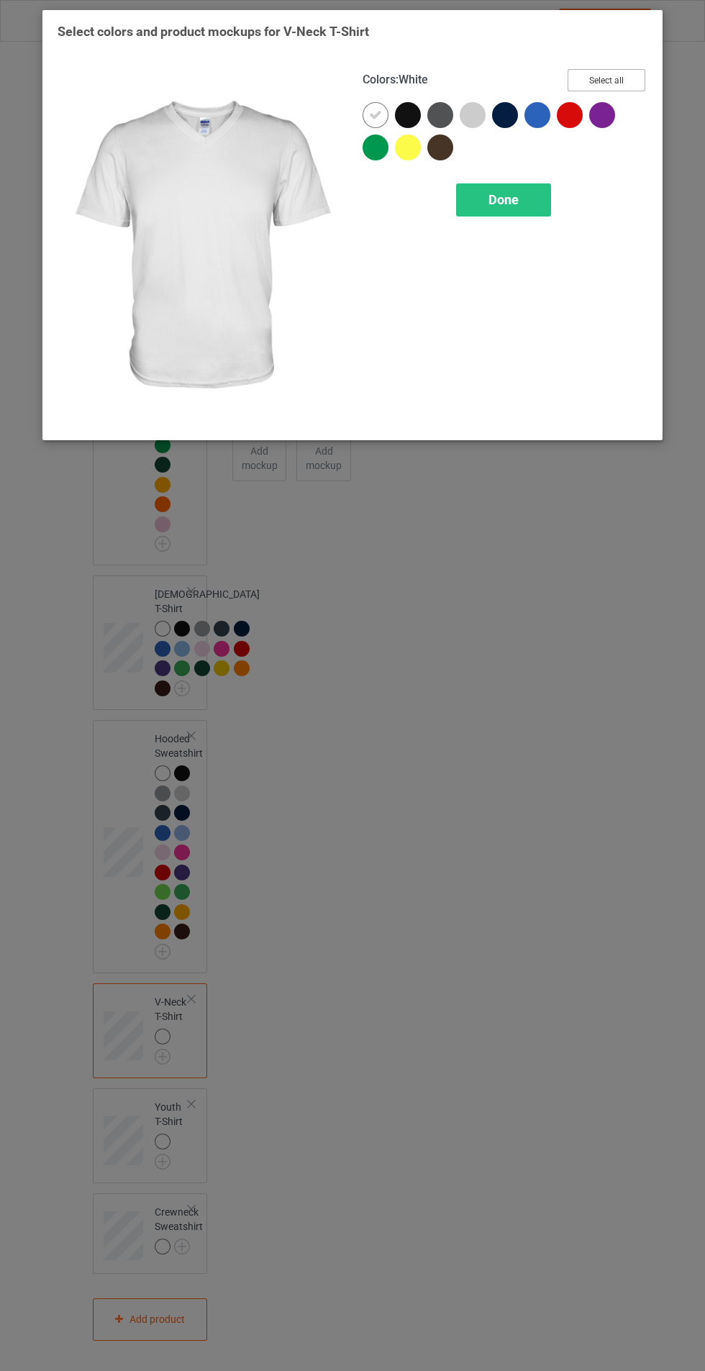
click at [625, 75] on button "Select all" at bounding box center [607, 80] width 78 height 22
click at [516, 201] on span "Done" at bounding box center [504, 199] width 30 height 15
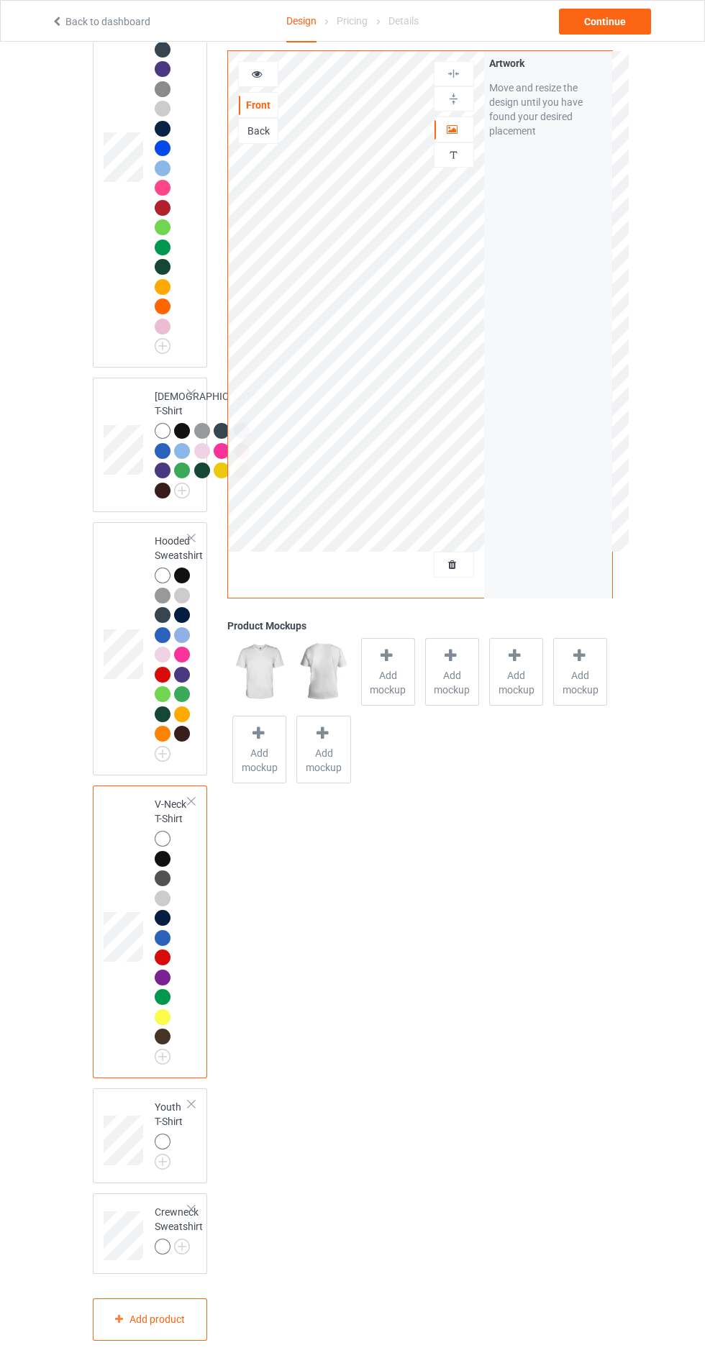
scroll to position [670, 0]
click at [0, 0] on img at bounding box center [0, 0] width 0 height 0
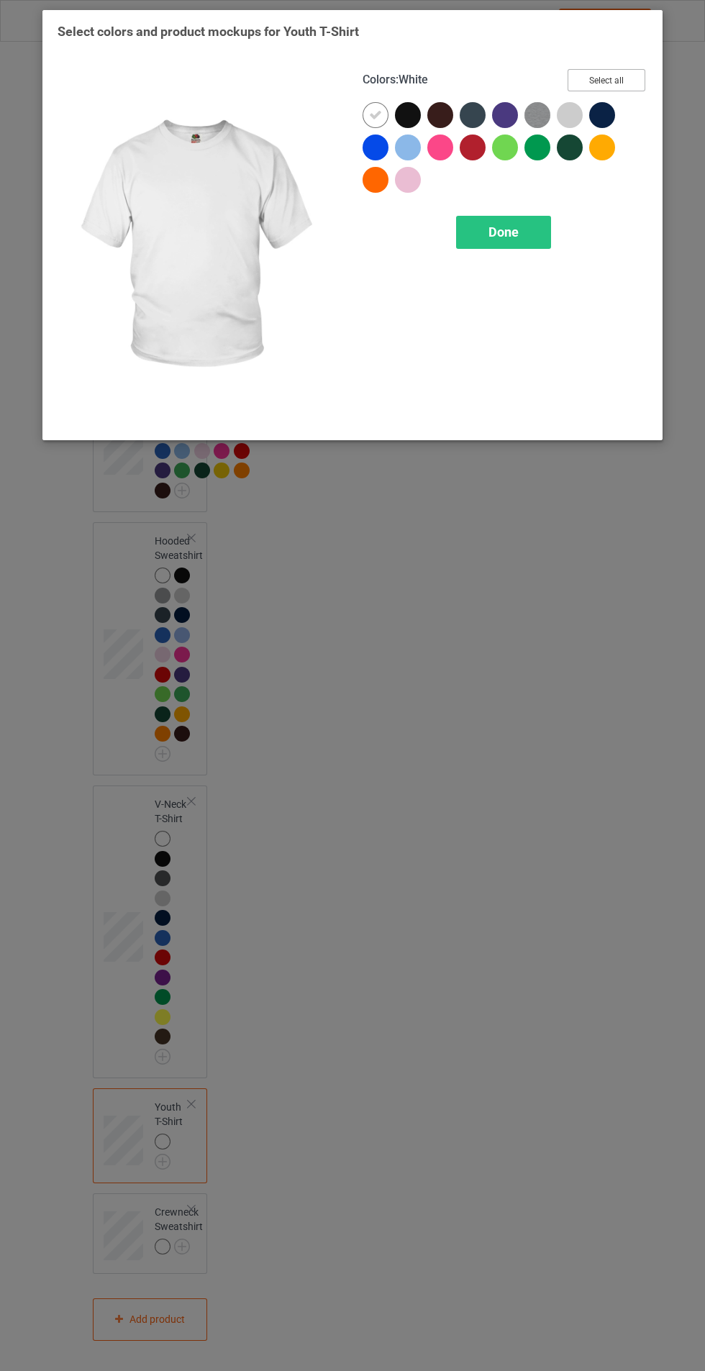
click at [632, 81] on button "Select all" at bounding box center [607, 80] width 78 height 22
click at [517, 233] on span "Done" at bounding box center [504, 231] width 30 height 15
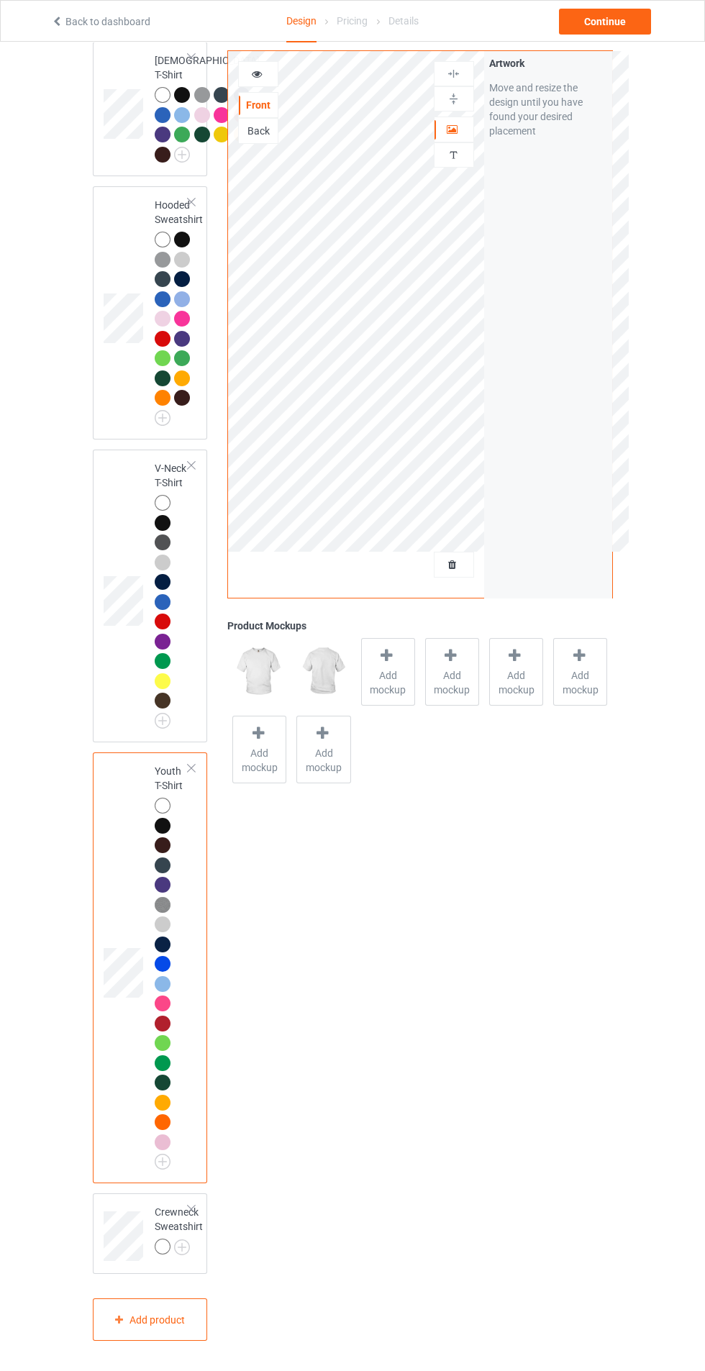
scroll to position [1007, 0]
click at [0, 0] on img at bounding box center [0, 0] width 0 height 0
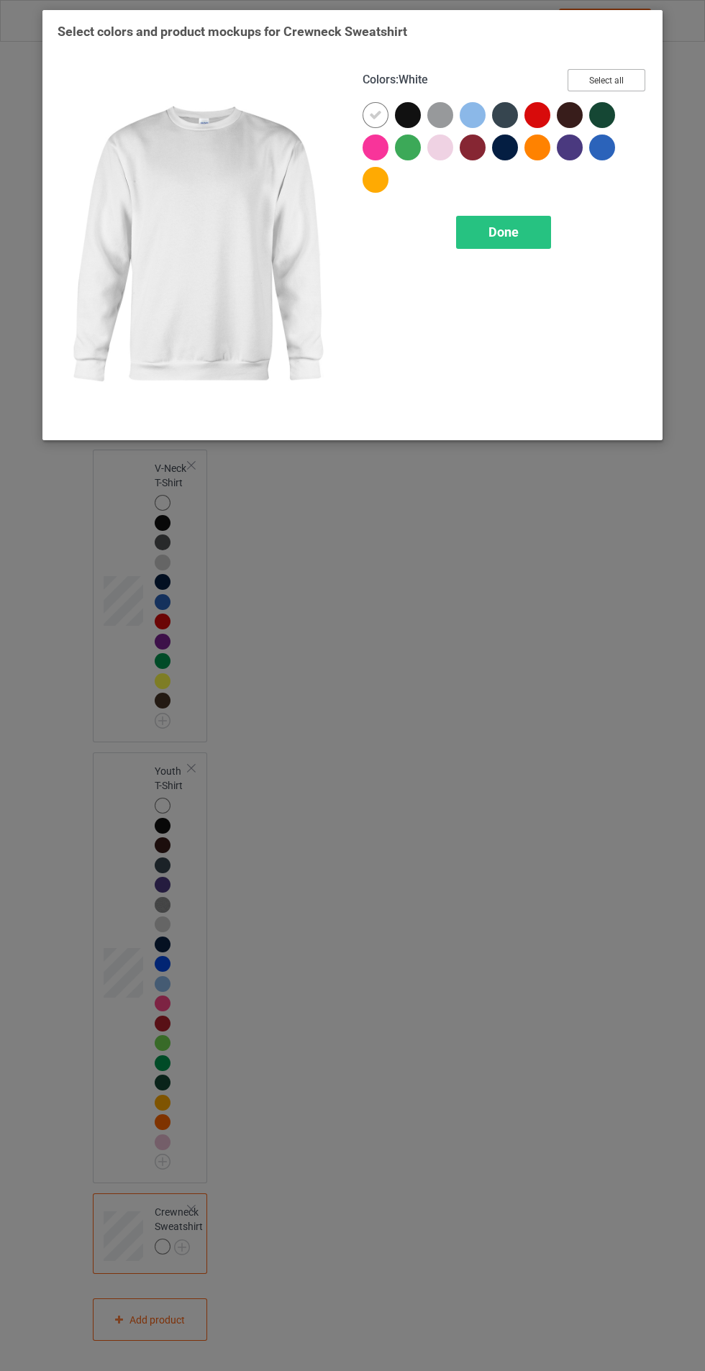
click at [628, 73] on button "Select all" at bounding box center [607, 80] width 78 height 22
click at [503, 232] on span "Done" at bounding box center [504, 231] width 30 height 15
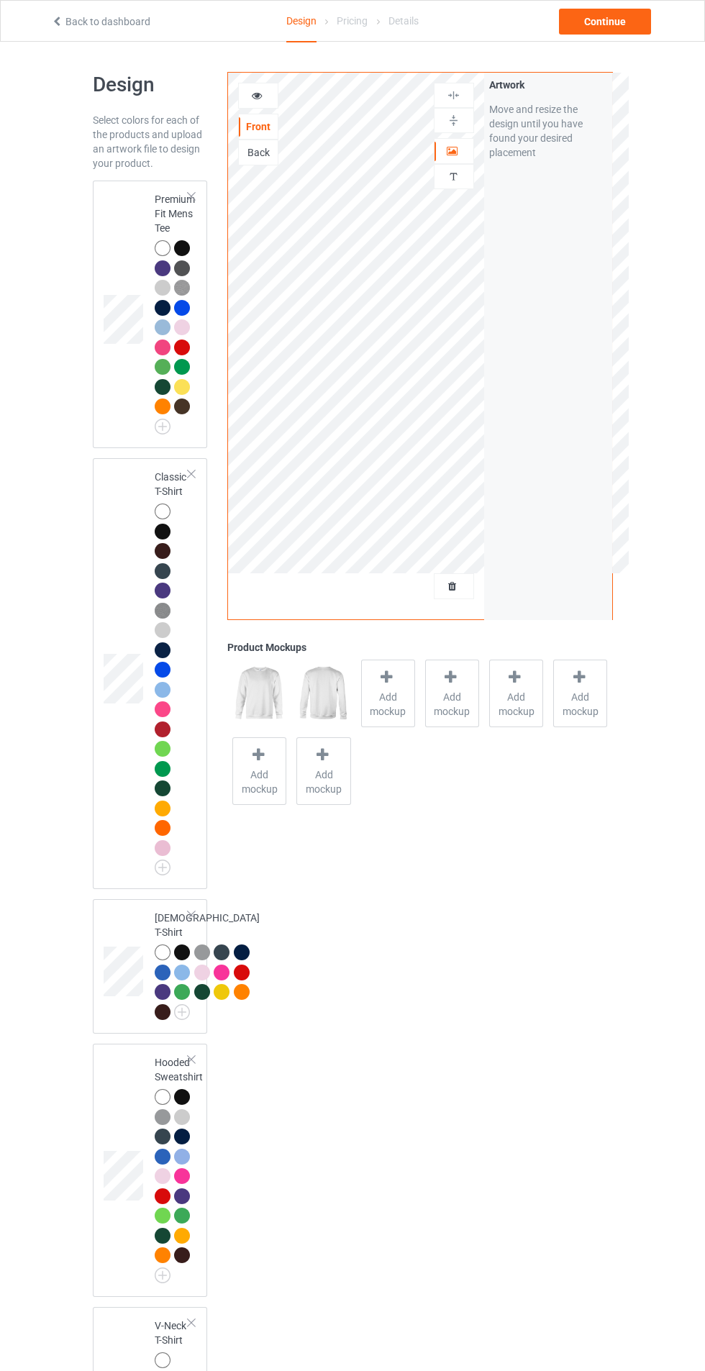
click at [129, 404] on td at bounding box center [125, 314] width 43 height 256
click at [181, 264] on div at bounding box center [182, 268] width 16 height 16
click at [269, 697] on img at bounding box center [259, 694] width 54 height 68
click at [329, 679] on img at bounding box center [323, 694] width 54 height 68
click at [328, 679] on img at bounding box center [323, 694] width 54 height 68
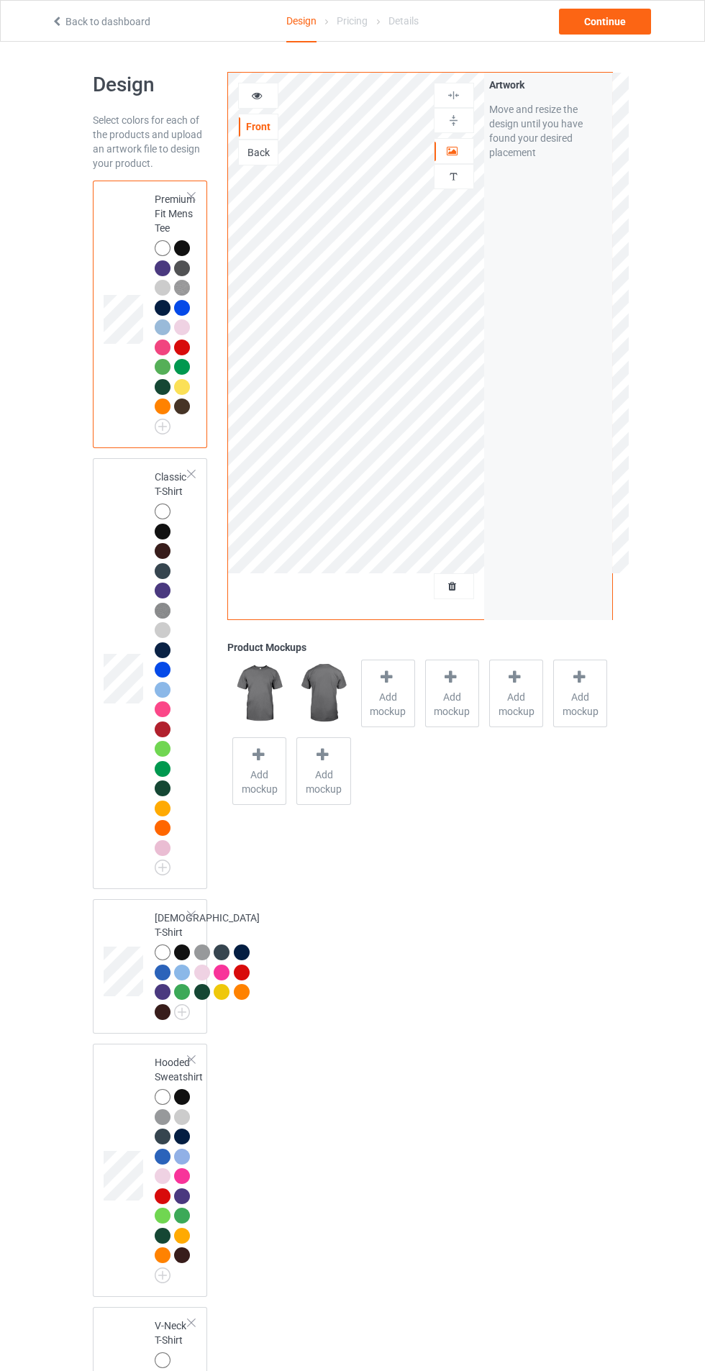
click at [258, 686] on img at bounding box center [259, 694] width 54 height 68
click at [629, 9] on div "Continue" at bounding box center [605, 22] width 92 height 26
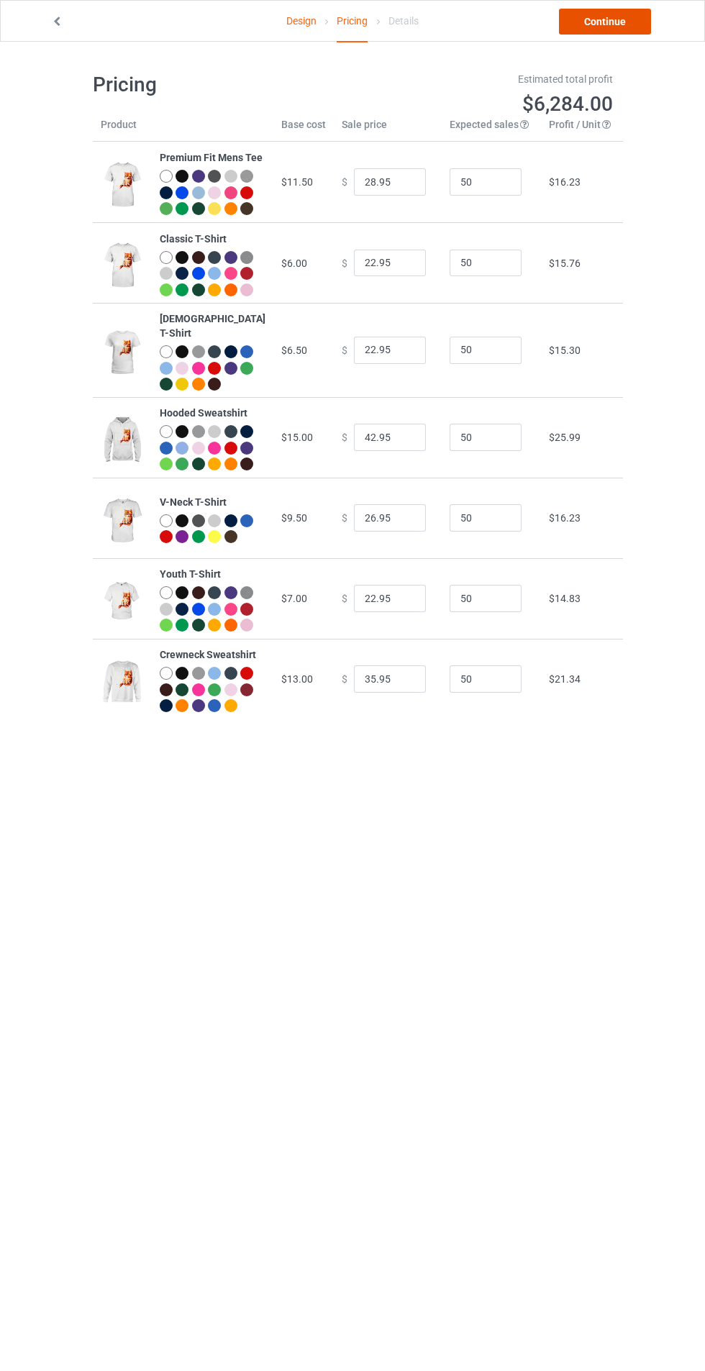
click at [615, 17] on link "Continue" at bounding box center [605, 22] width 92 height 26
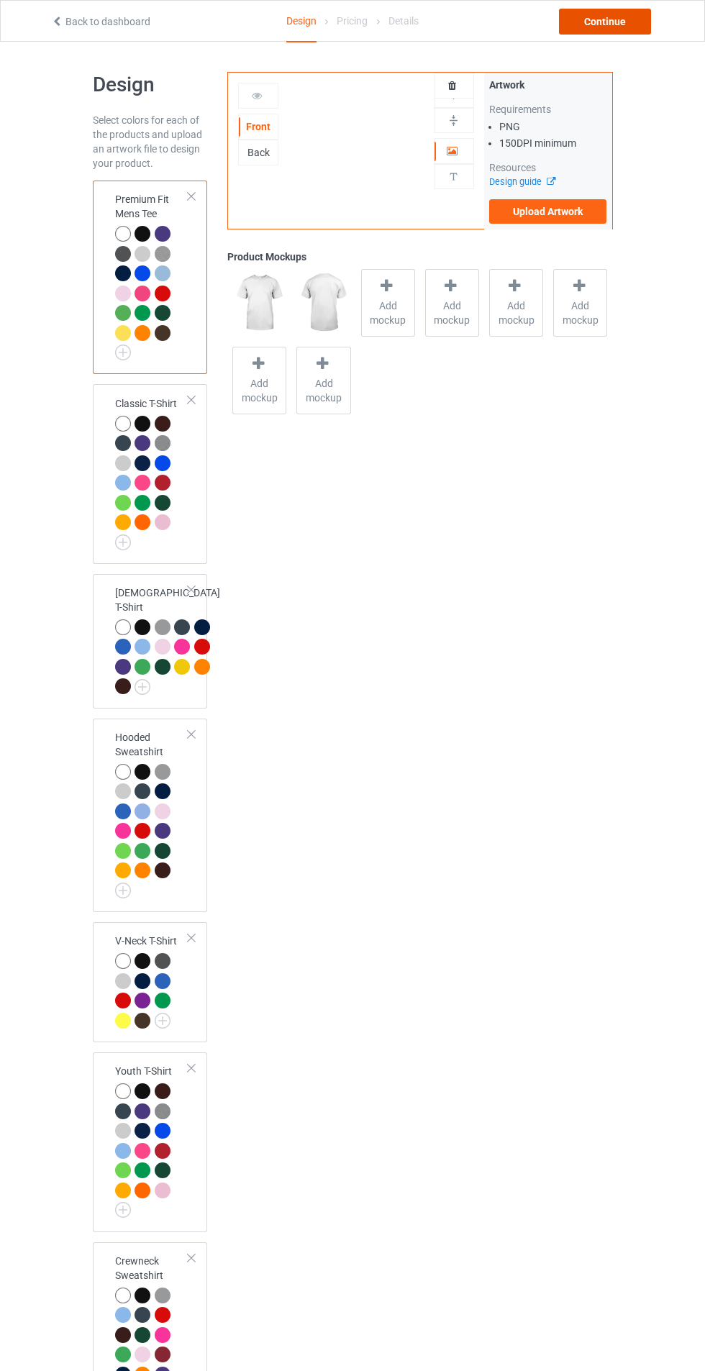
click at [606, 24] on div "Continue" at bounding box center [605, 22] width 92 height 26
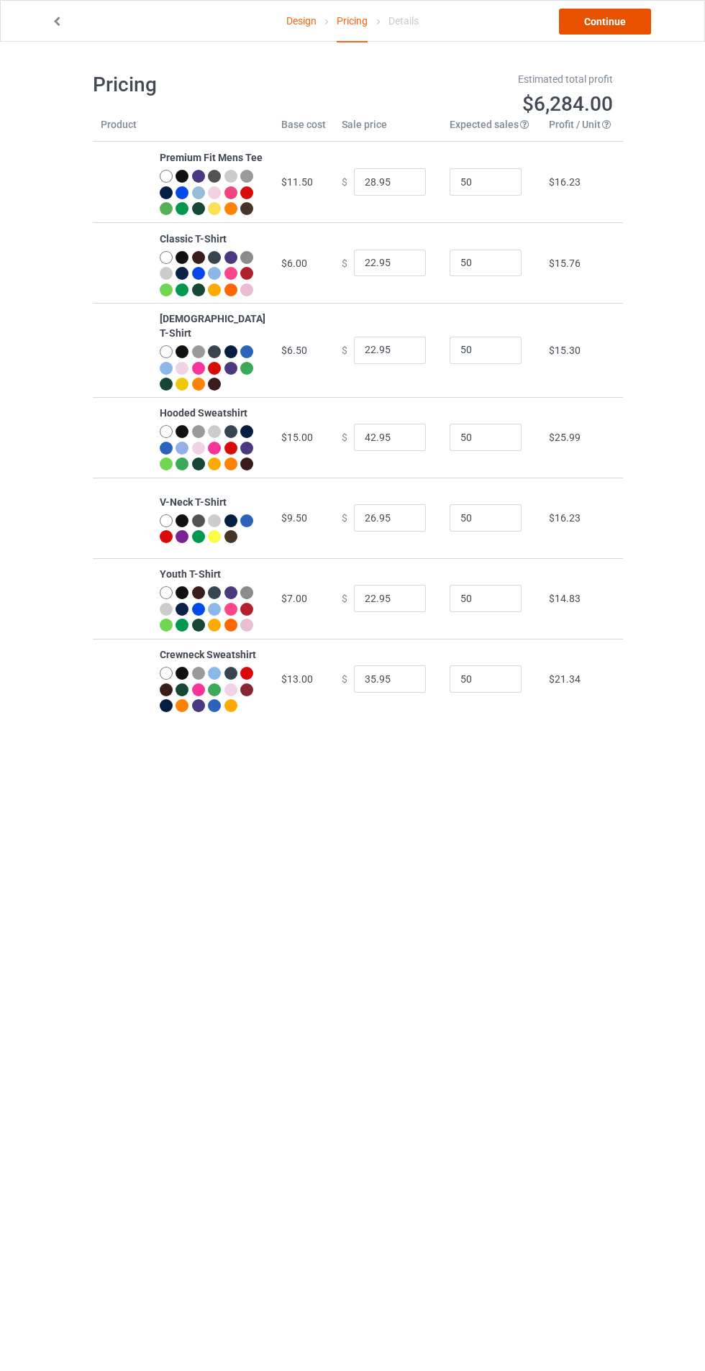
click at [591, 24] on link "Continue" at bounding box center [605, 22] width 92 height 26
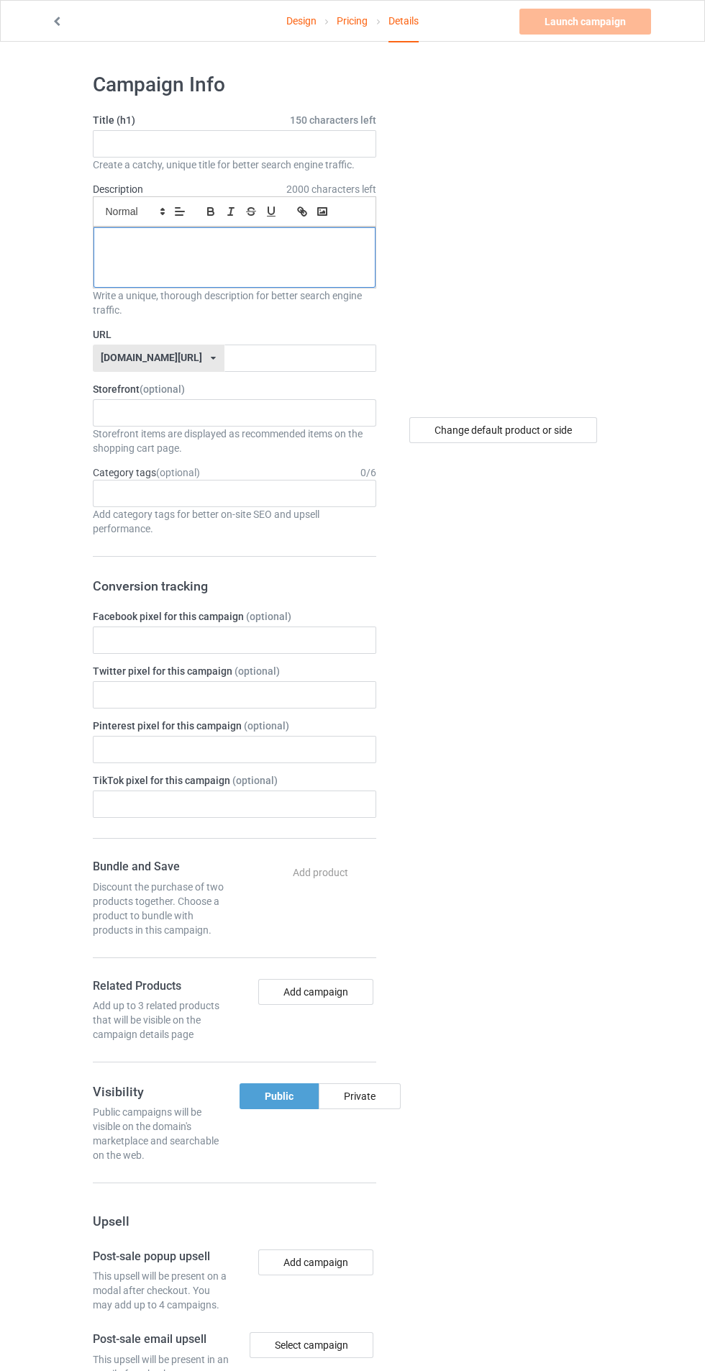
click at [153, 255] on div at bounding box center [235, 257] width 282 height 60
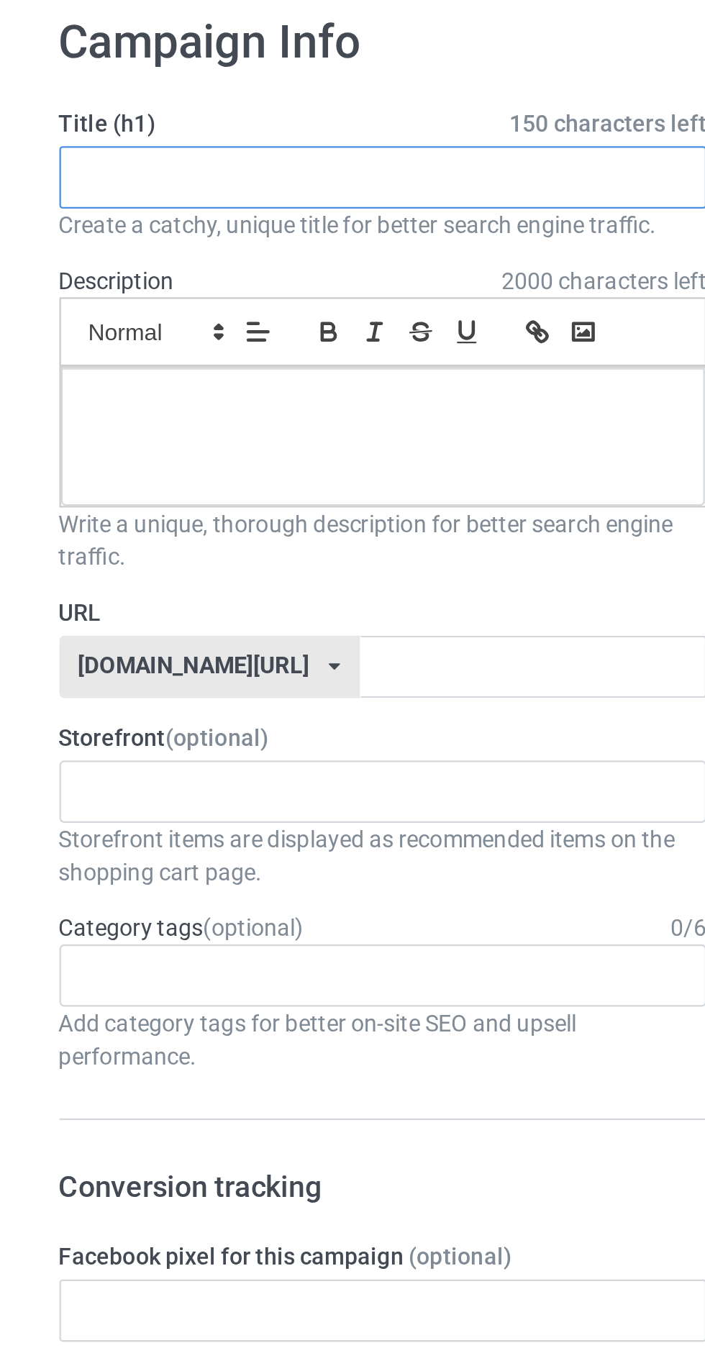
click at [126, 140] on input "text" at bounding box center [235, 143] width 284 height 27
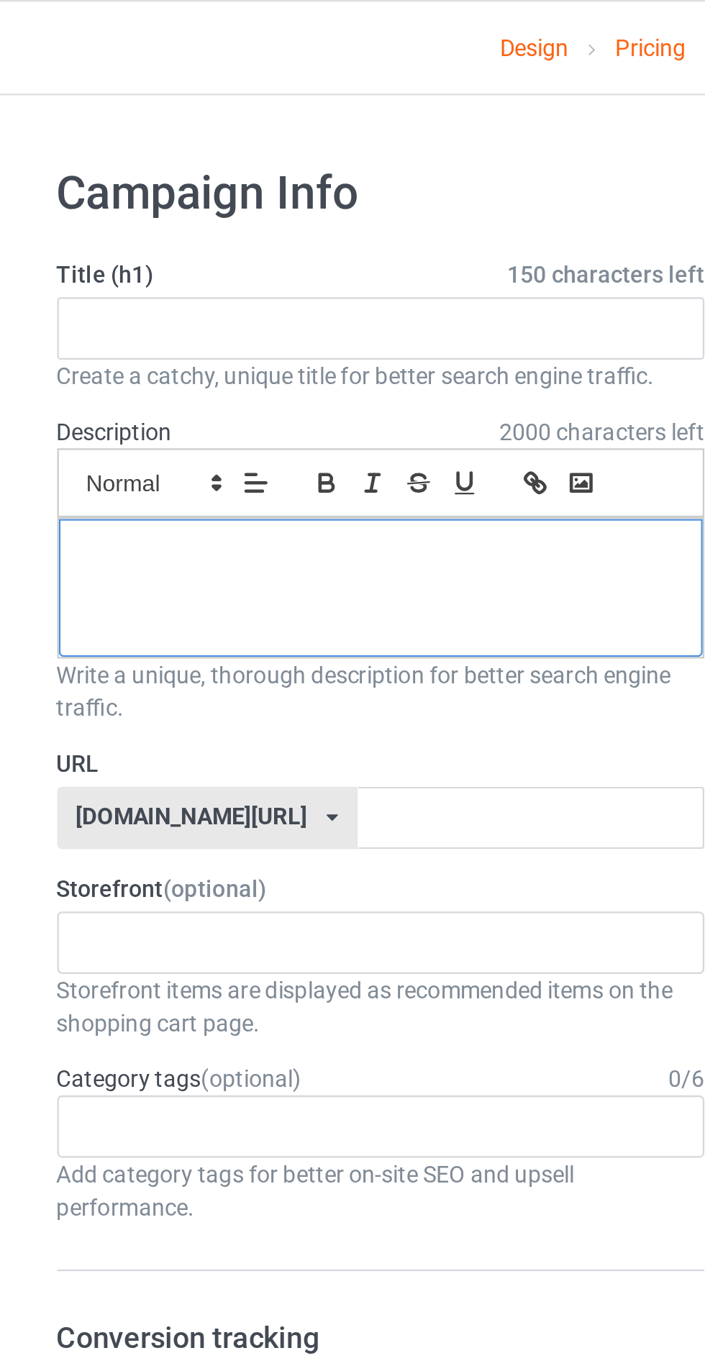
click at [134, 251] on div at bounding box center [235, 257] width 282 height 60
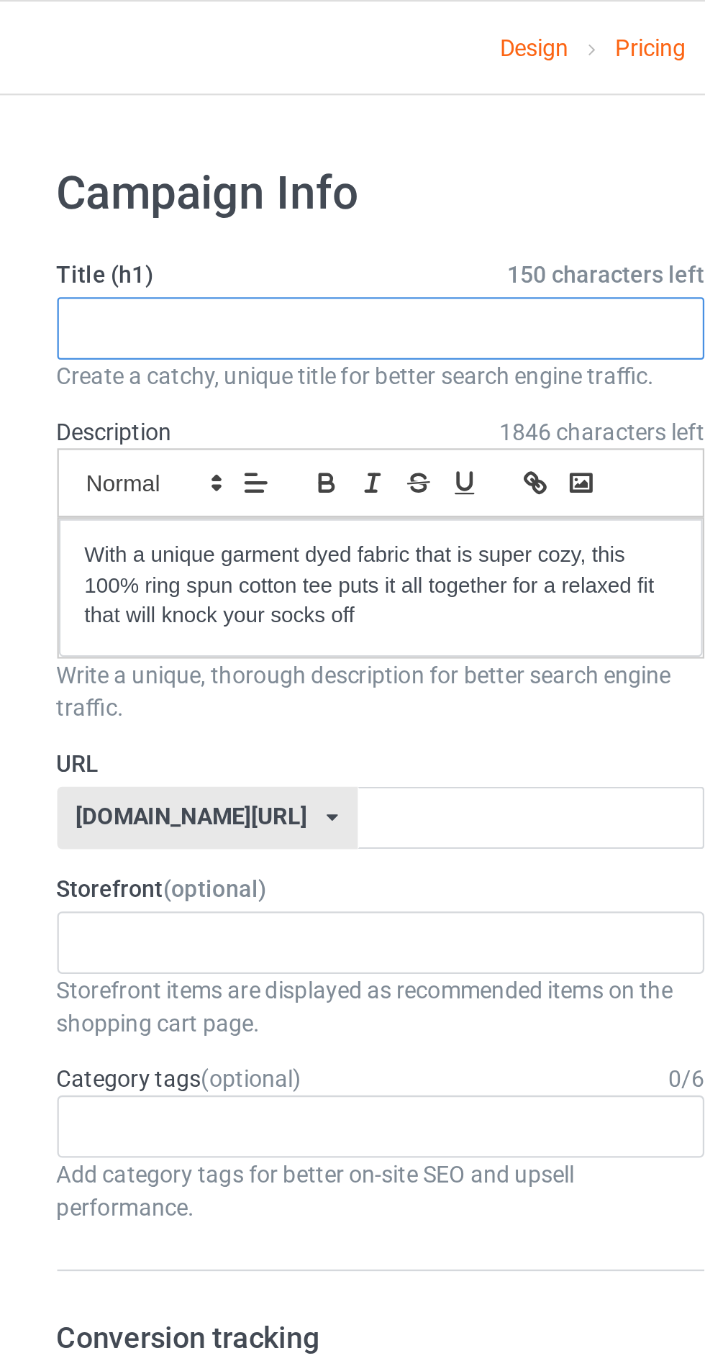
click at [123, 142] on input "text" at bounding box center [235, 143] width 284 height 27
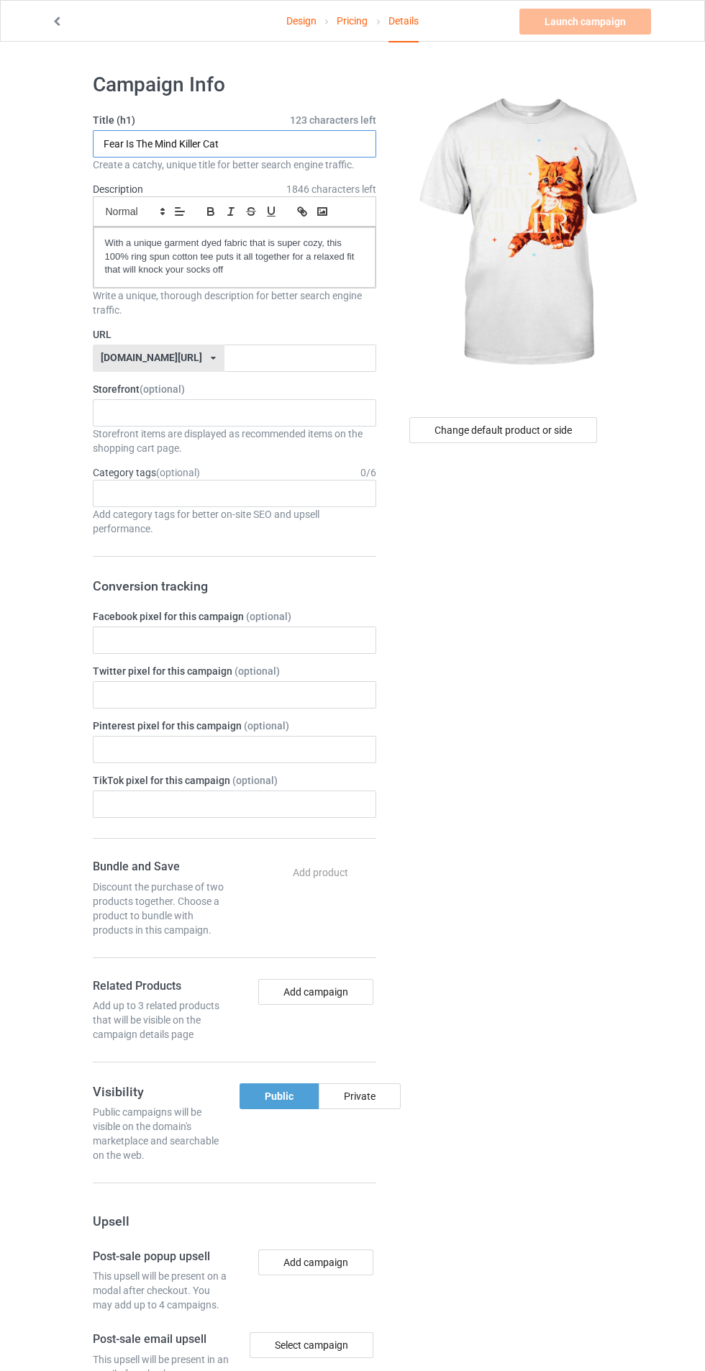
type input "Fear Is The Mind Killer Cat"
click at [488, 347] on img at bounding box center [525, 234] width 259 height 324
click at [453, 430] on div "Change default product or side" at bounding box center [503, 430] width 188 height 26
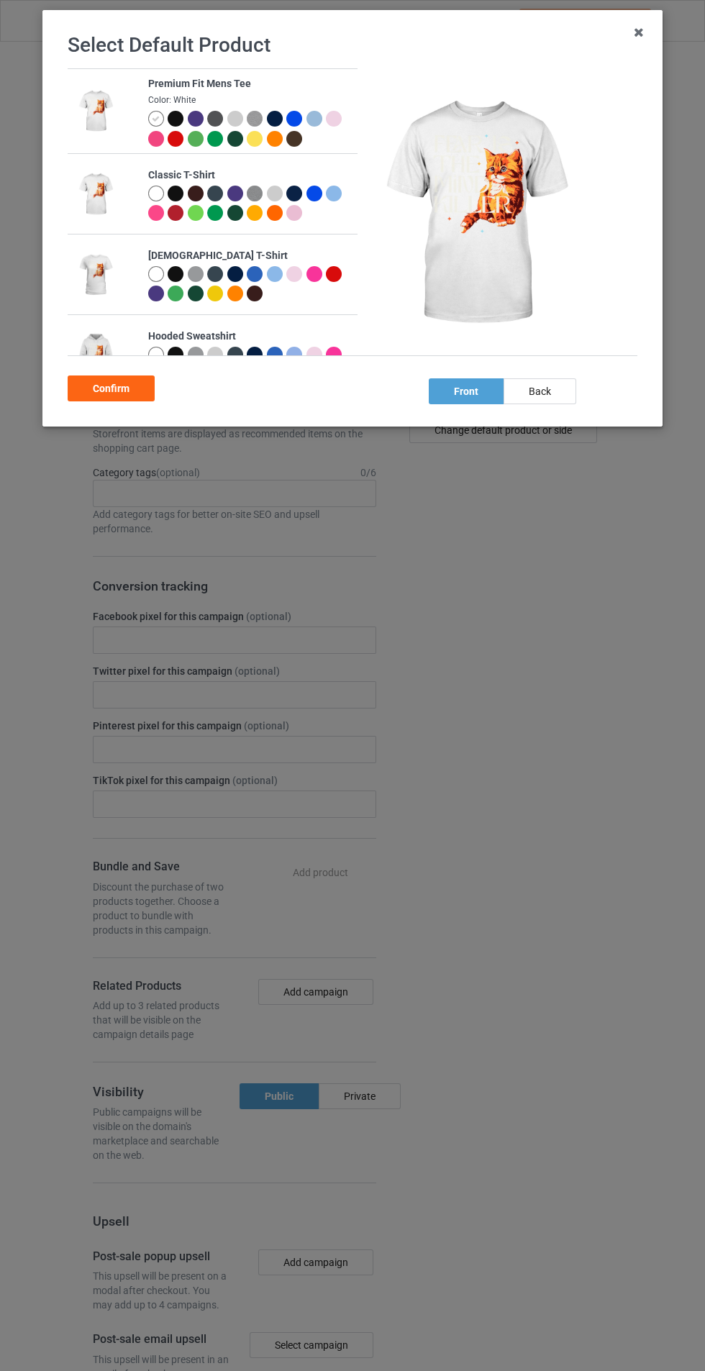
click at [185, 118] on div at bounding box center [178, 121] width 20 height 20
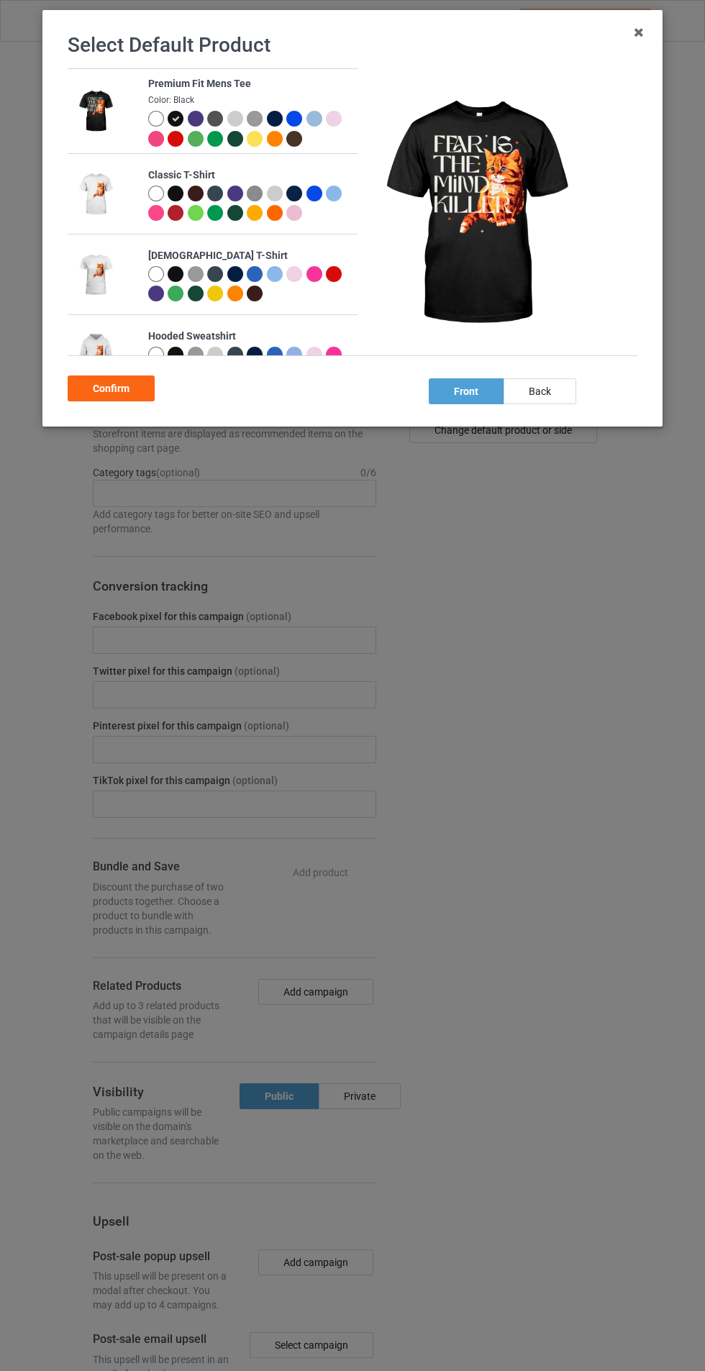
click at [466, 391] on div "front" at bounding box center [466, 391] width 75 height 26
click at [87, 393] on div "Confirm" at bounding box center [111, 389] width 87 height 26
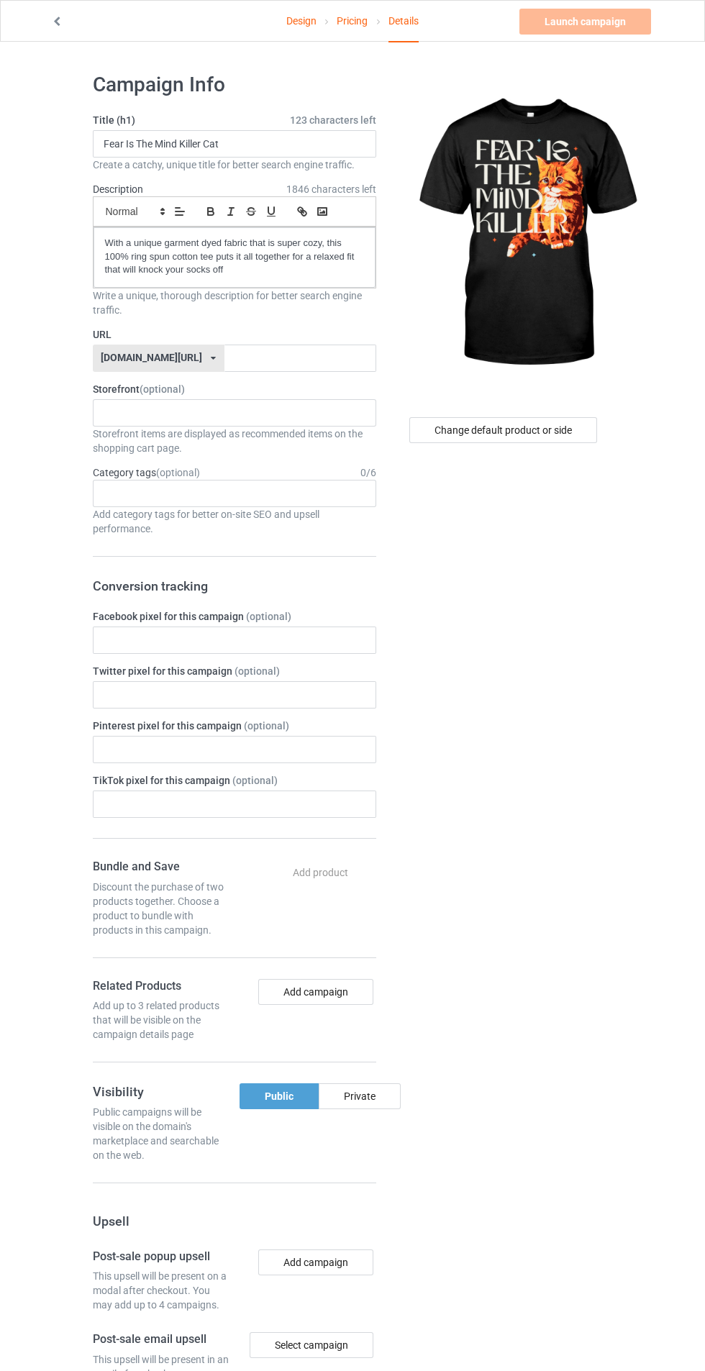
scroll to position [11, 0]
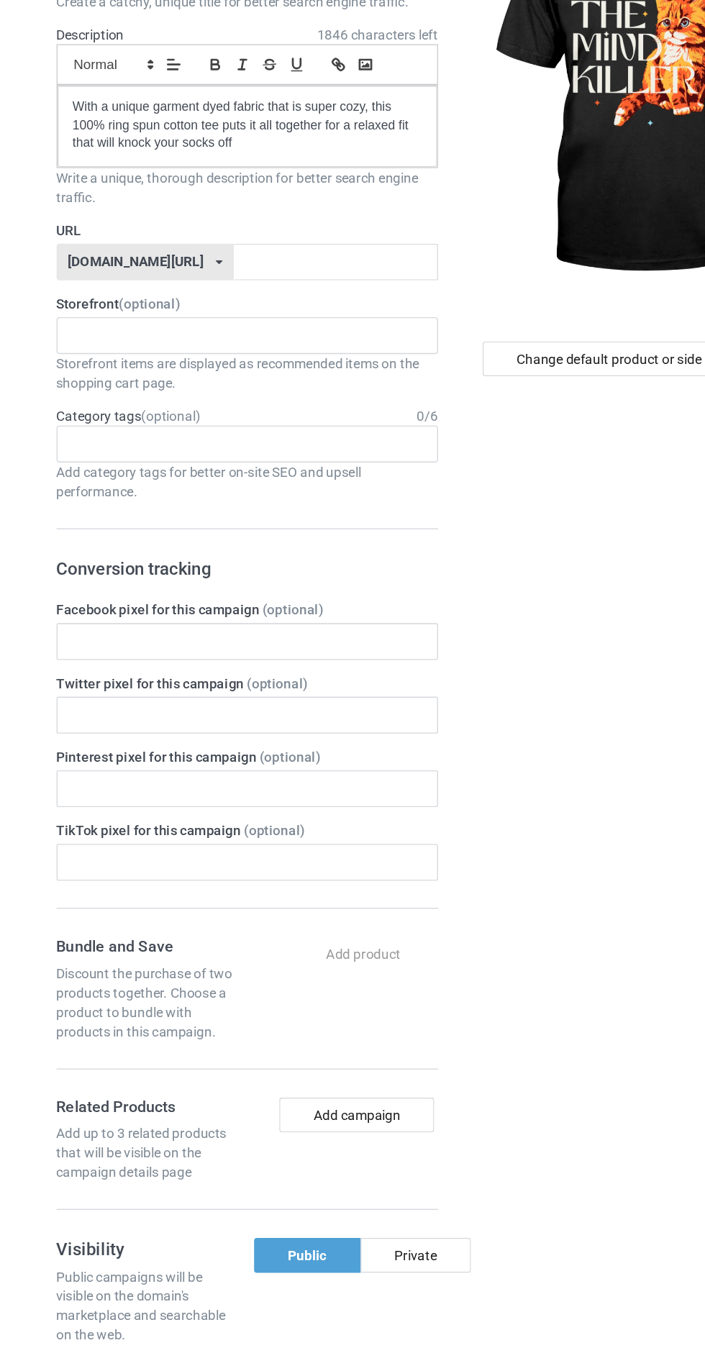
click at [117, 488] on input "text" at bounding box center [115, 482] width 22 height 12
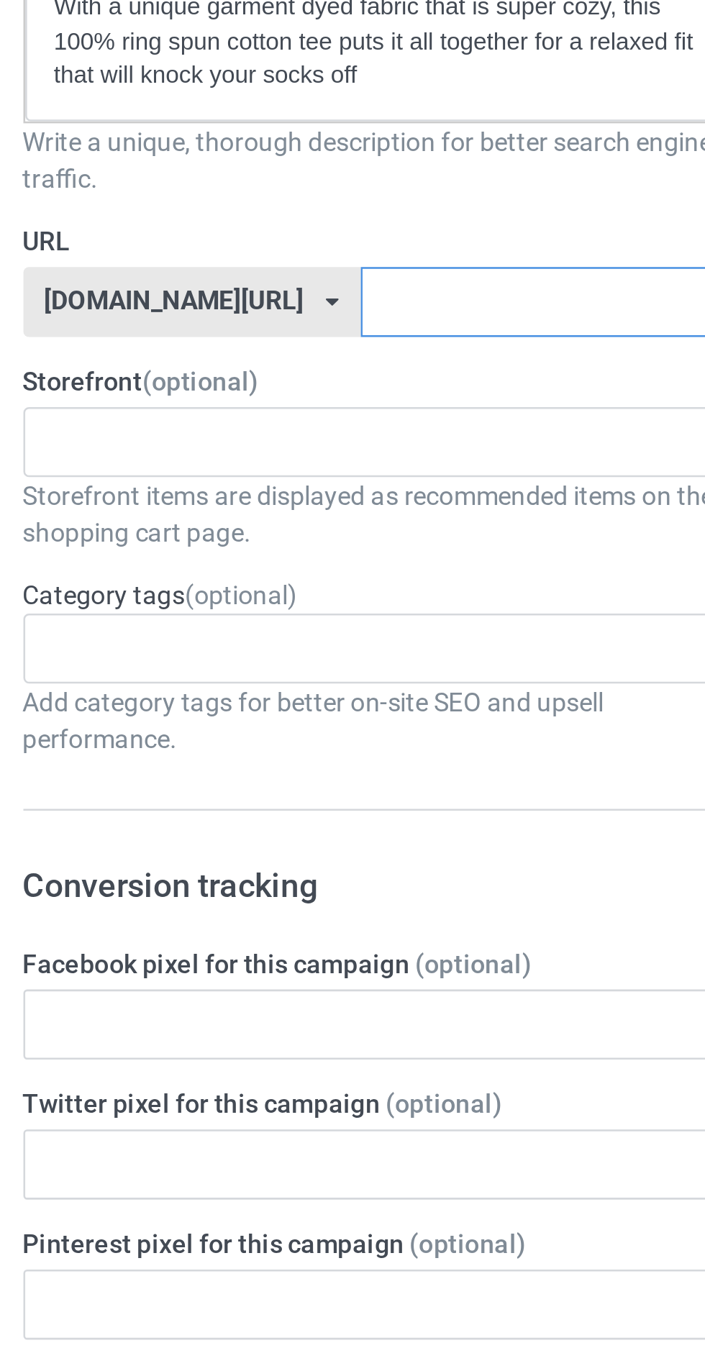
click at [224, 346] on input "text" at bounding box center [300, 347] width 152 height 27
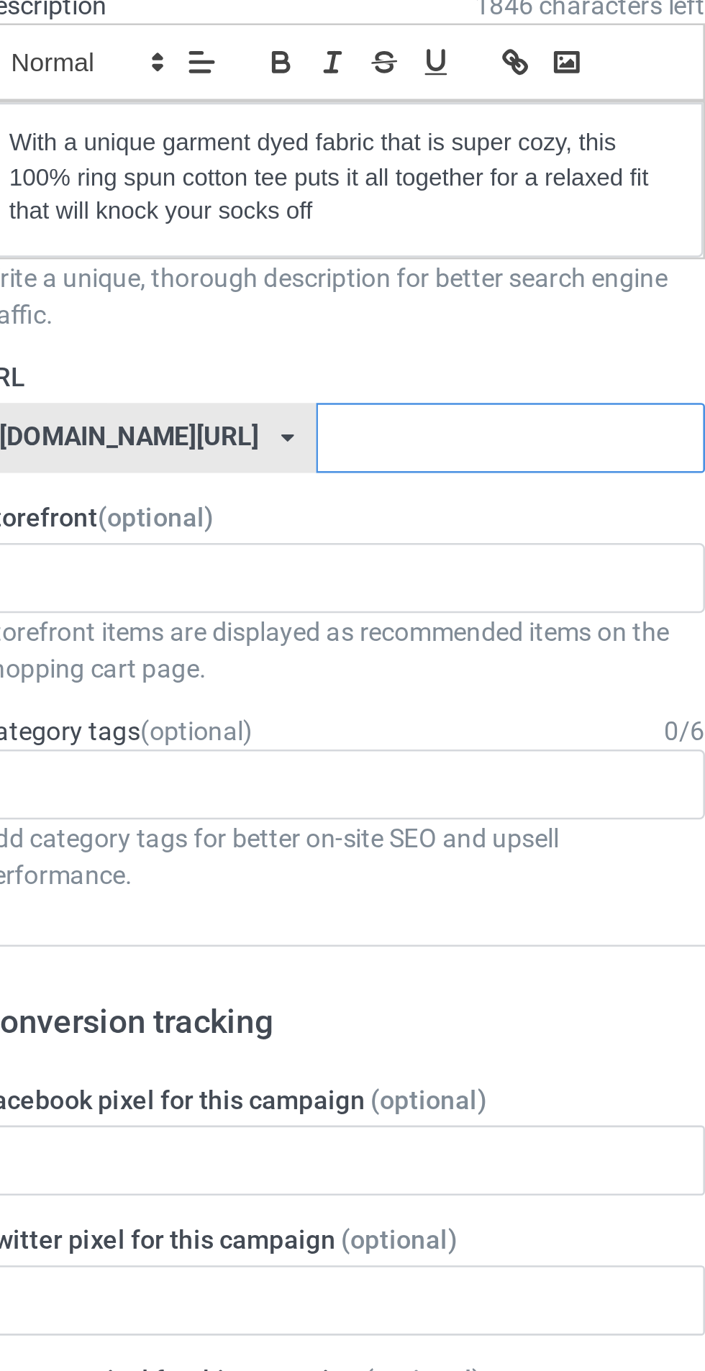
type input "F"
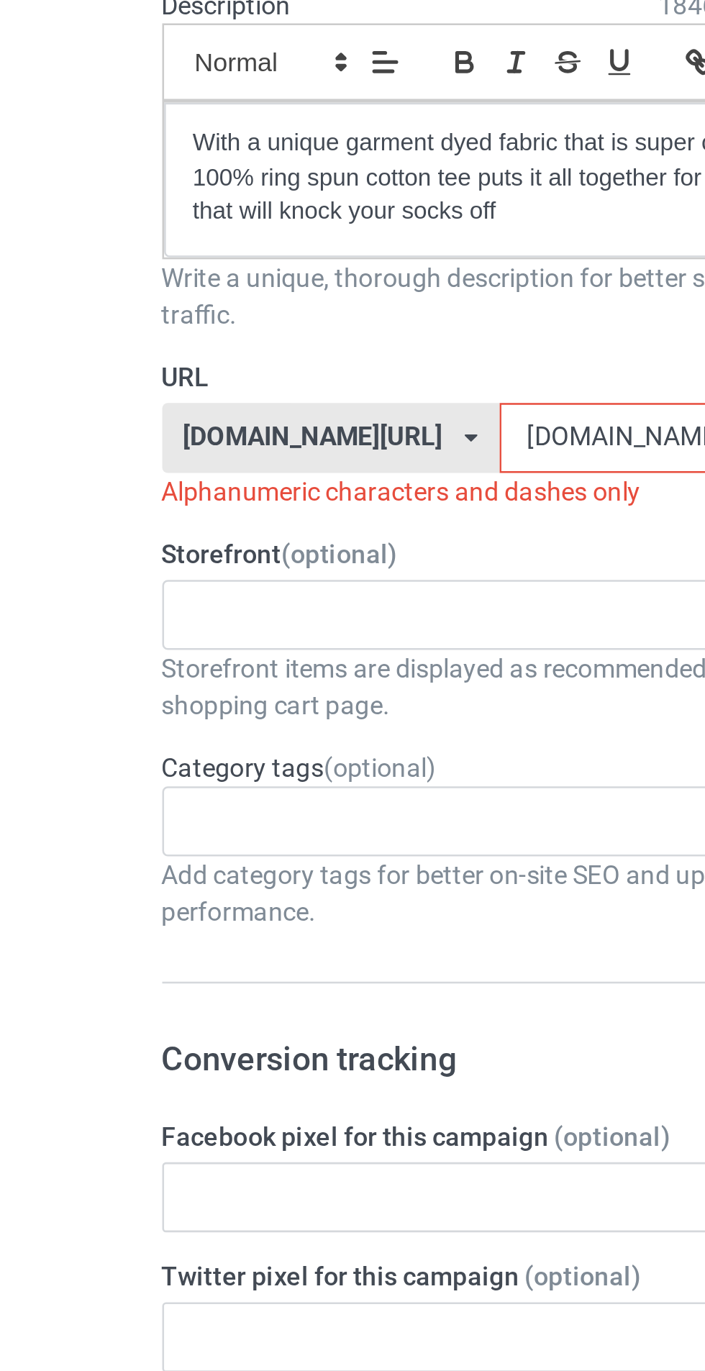
click at [63, 373] on div "Design Pricing Details Launch campaign Invalid campaign URL Campaign Info Title…" at bounding box center [352, 870] width 705 height 1679
click at [224, 350] on input "[DOMAIN_NAME]" at bounding box center [300, 347] width 152 height 27
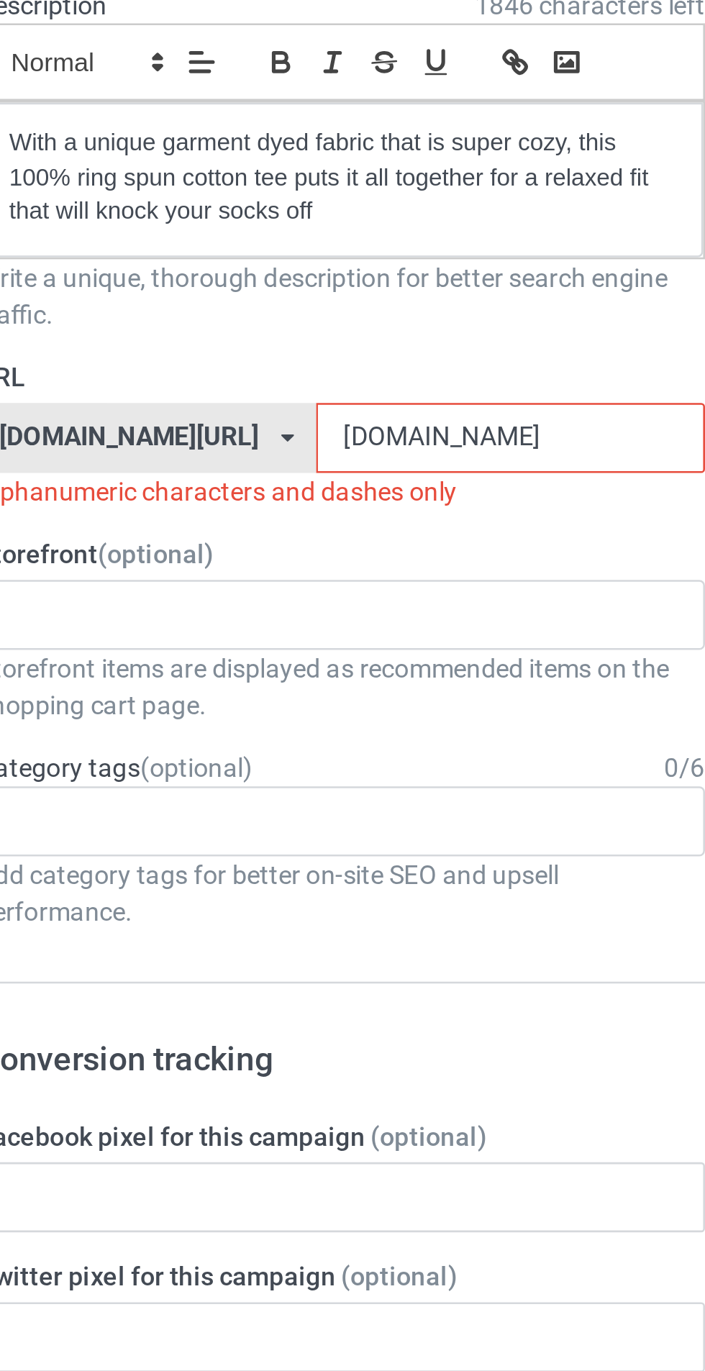
click at [207, 386] on label "Storefront (optional)" at bounding box center [235, 393] width 284 height 14
click at [211, 346] on icon at bounding box center [213, 347] width 5 height 9
click at [266, 348] on input "[DOMAIN_NAME]" at bounding box center [300, 347] width 152 height 27
type input "B"
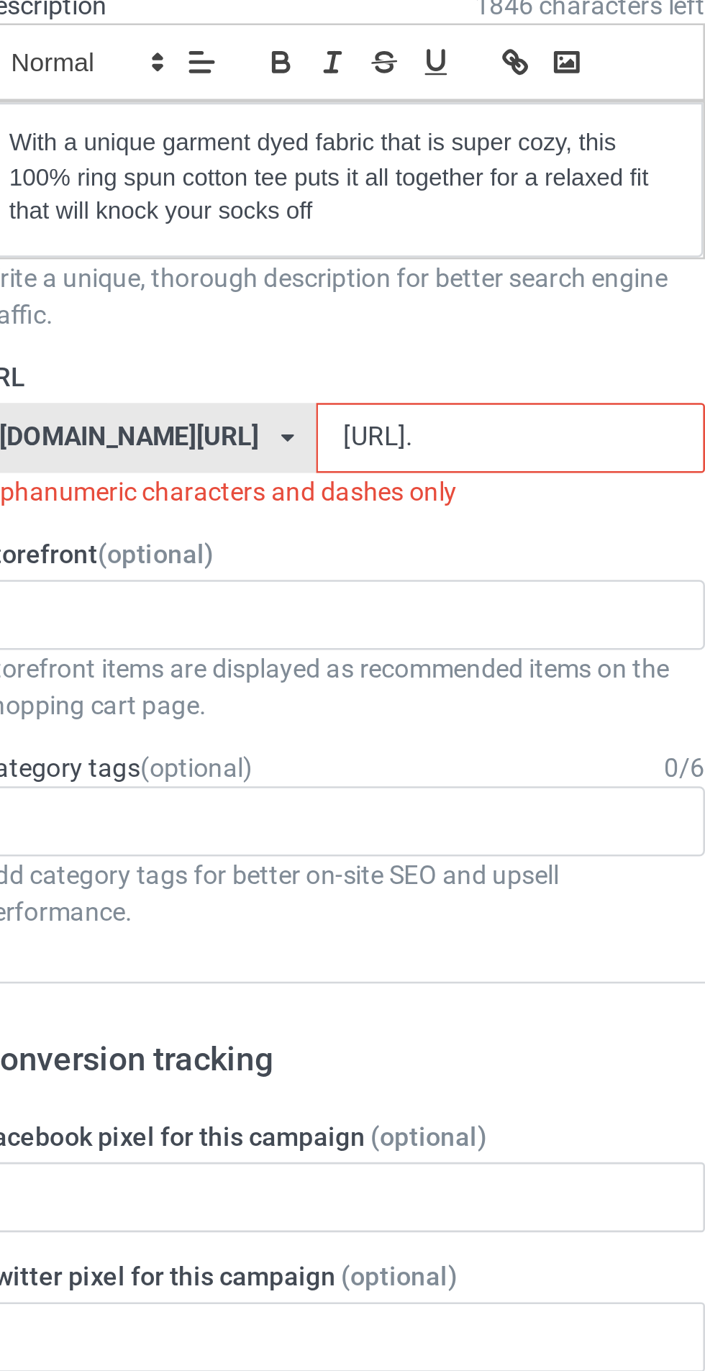
click at [242, 347] on input "[URL]." at bounding box center [300, 347] width 152 height 27
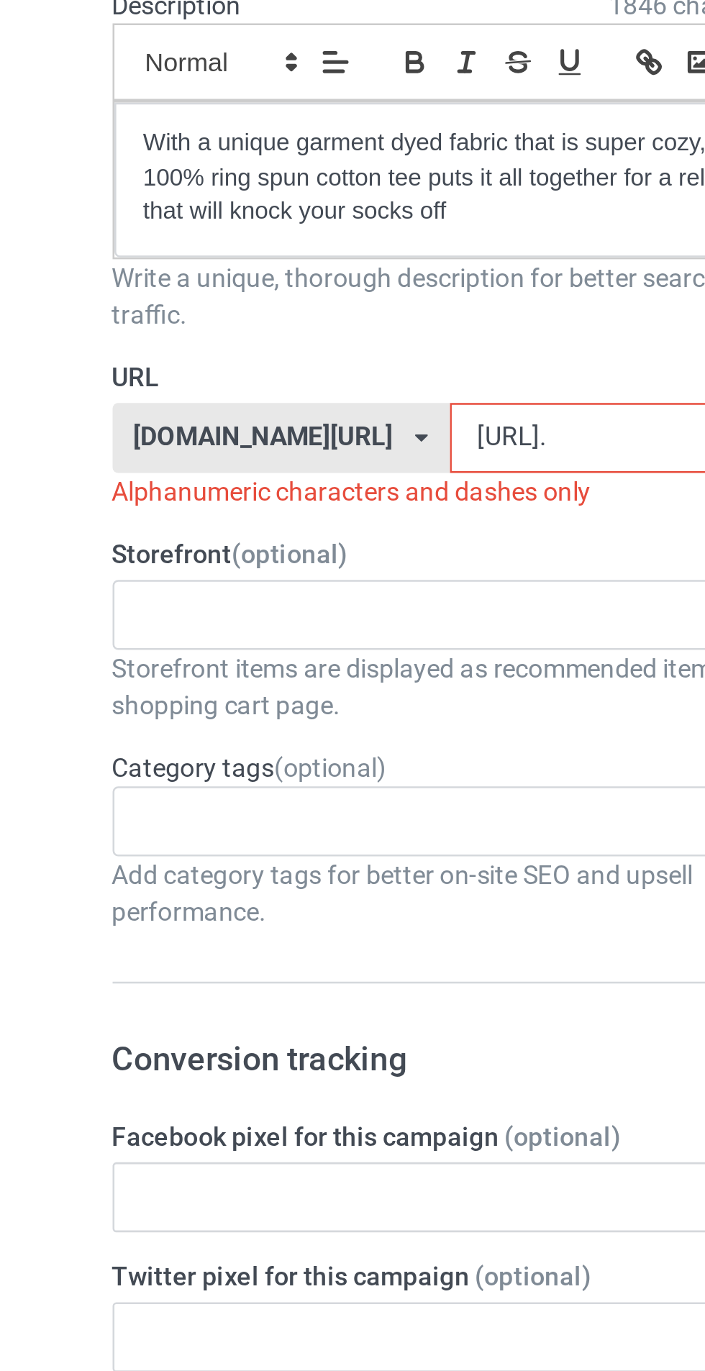
scroll to position [0, 0]
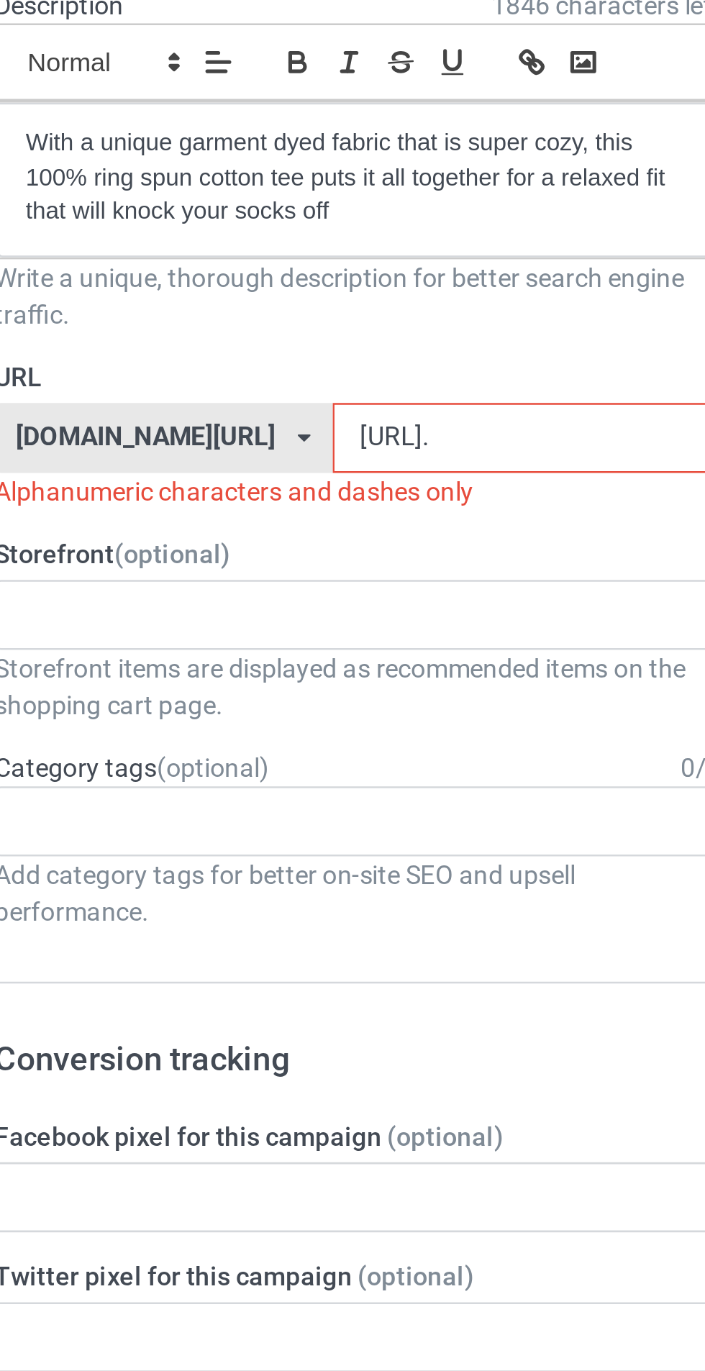
click at [338, 353] on input "[URL]." at bounding box center [300, 347] width 152 height 27
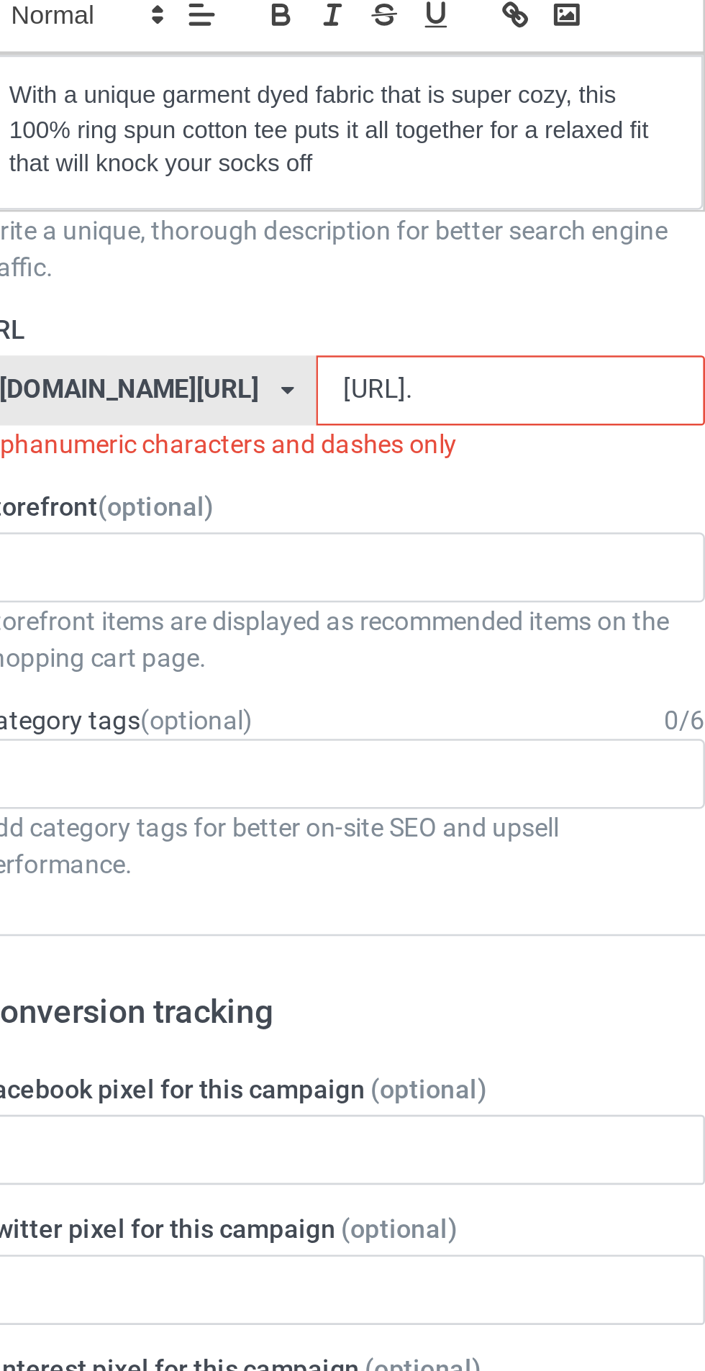
click at [278, 344] on input "[URL]." at bounding box center [300, 347] width 152 height 27
click at [322, 349] on input "[URL]." at bounding box center [300, 347] width 152 height 27
click at [194, 387] on label "Storefront (optional)" at bounding box center [235, 393] width 284 height 14
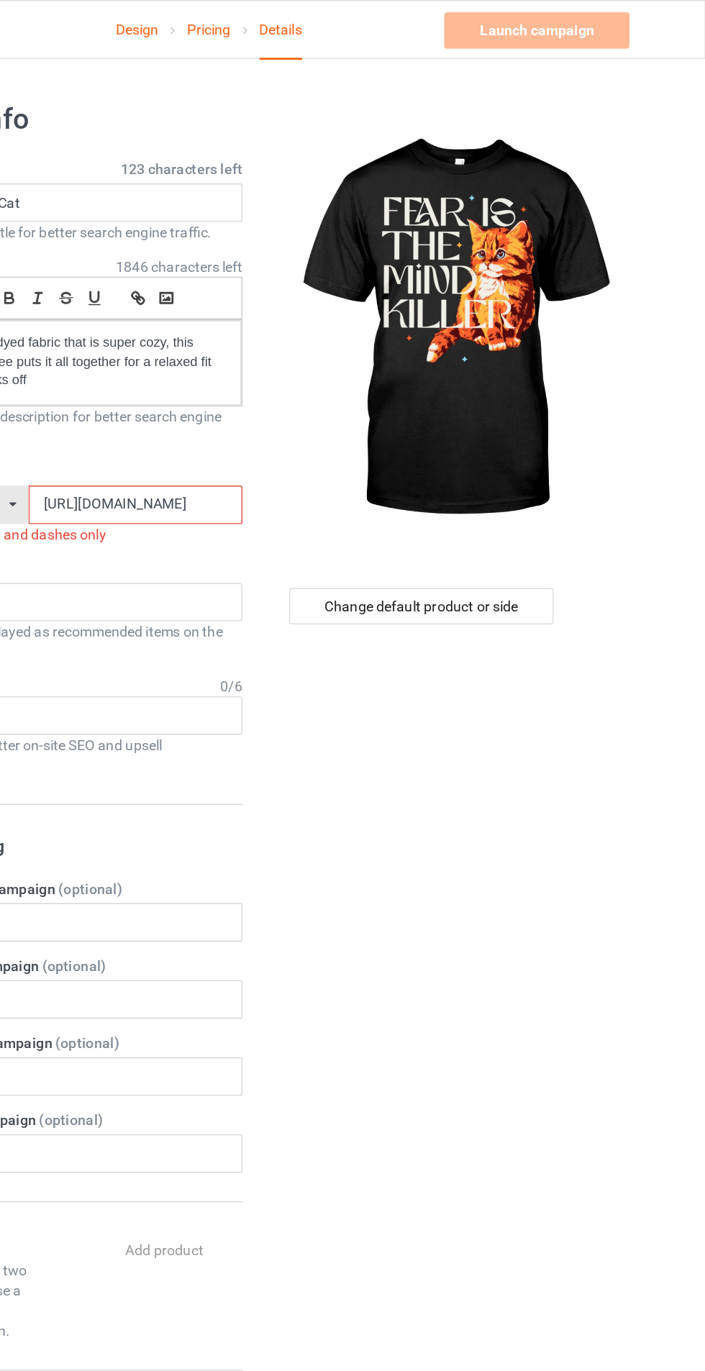
click at [552, 19] on div "Launch campaign Invalid campaign URL" at bounding box center [587, 22] width 135 height 26
click at [524, 24] on div "Launch campaign Invalid campaign URL" at bounding box center [587, 22] width 135 height 26
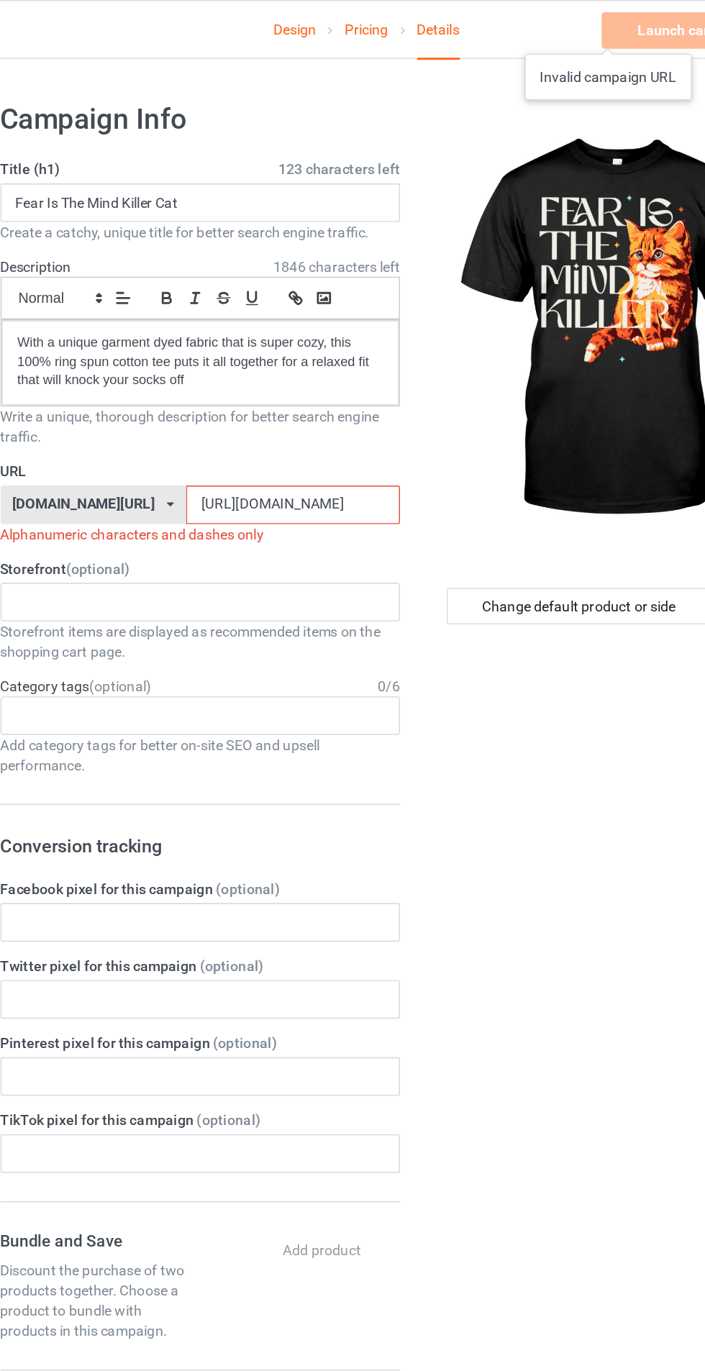
click at [239, 362] on input "[URL][DOMAIN_NAME]" at bounding box center [300, 358] width 152 height 27
click at [296, 336] on label "URL" at bounding box center [235, 334] width 284 height 14
click at [280, 337] on label "URL" at bounding box center [235, 334] width 284 height 14
click at [266, 358] on input "[DOMAIN_NAME]" at bounding box center [300, 358] width 152 height 27
type input "d"
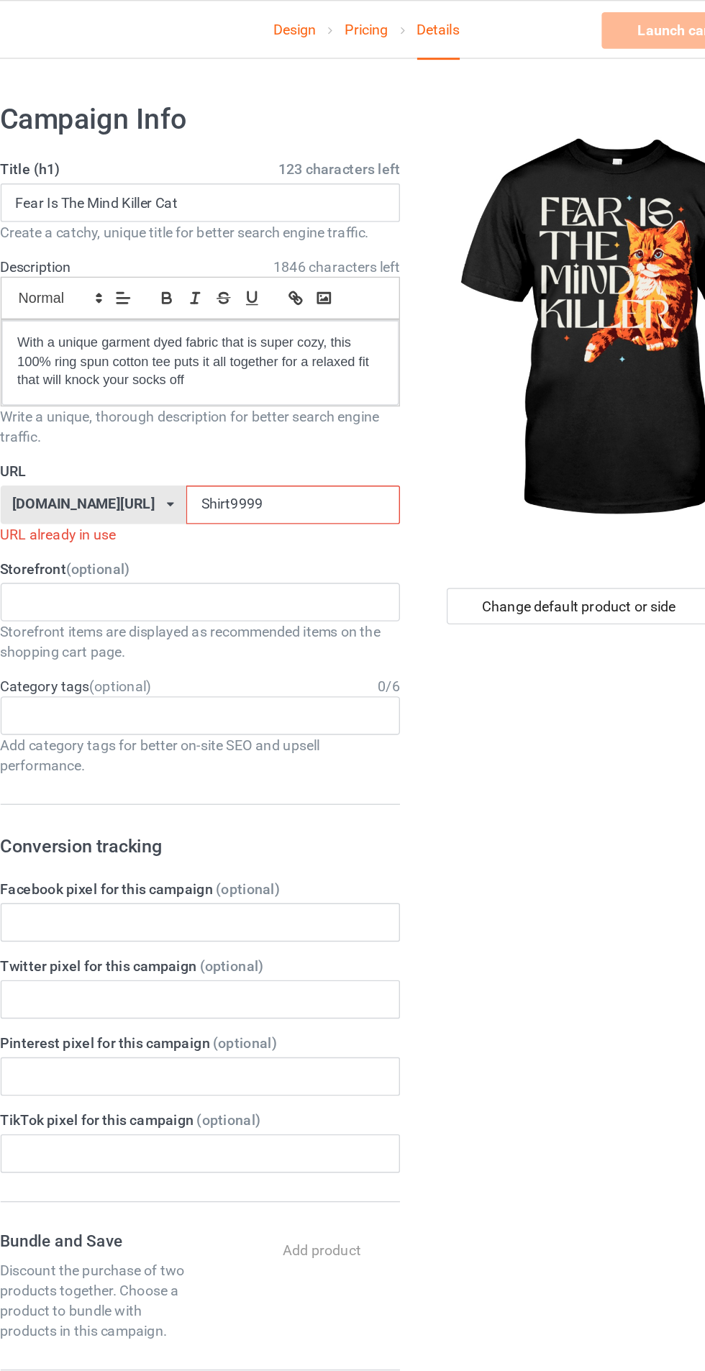
click at [538, 26] on div "Launch campaign Invalid campaign URL" at bounding box center [587, 22] width 135 height 26
click at [268, 358] on input "Shirt9999" at bounding box center [300, 358] width 152 height 27
click at [541, 14] on div "Launch campaign Invalid campaign URL" at bounding box center [587, 22] width 135 height 26
click at [249, 364] on input "Shirt99" at bounding box center [300, 358] width 152 height 27
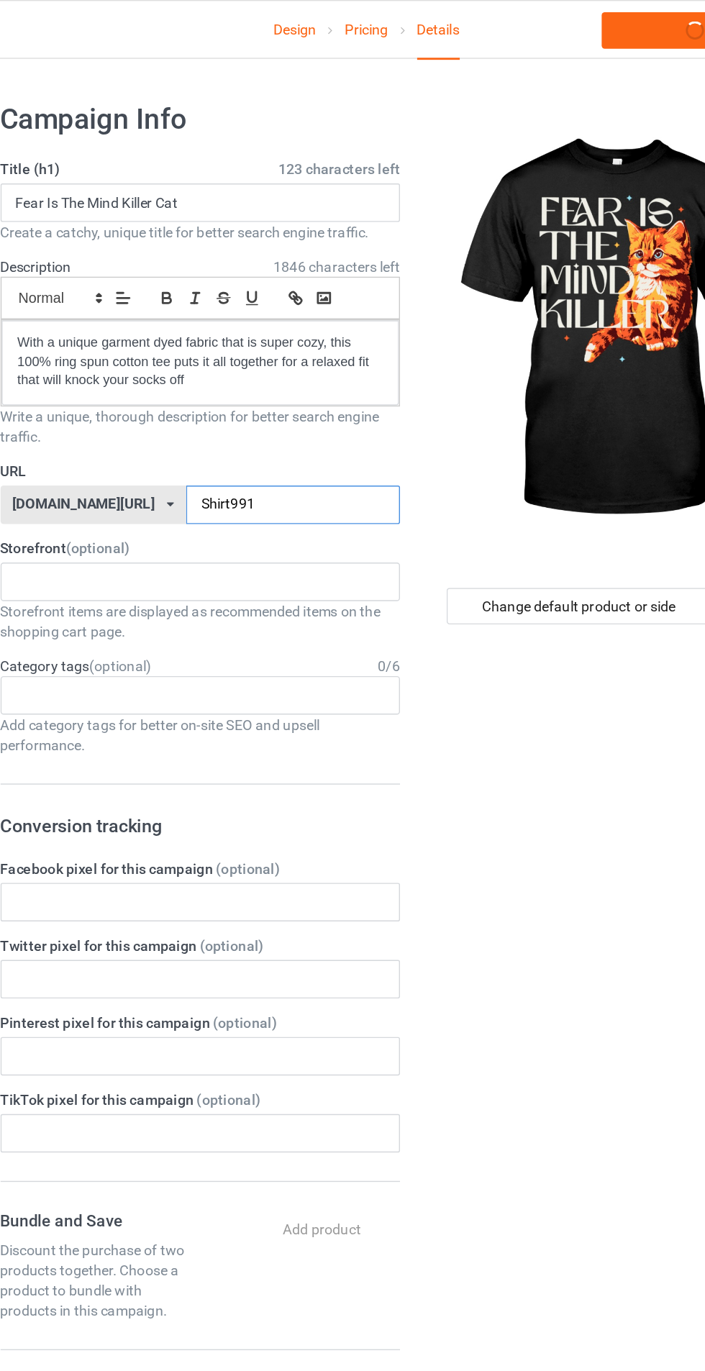
type input "Shirt9912"
click at [531, 15] on link "Launch campaign" at bounding box center [586, 22] width 132 height 26
